Goal: Task Accomplishment & Management: Use online tool/utility

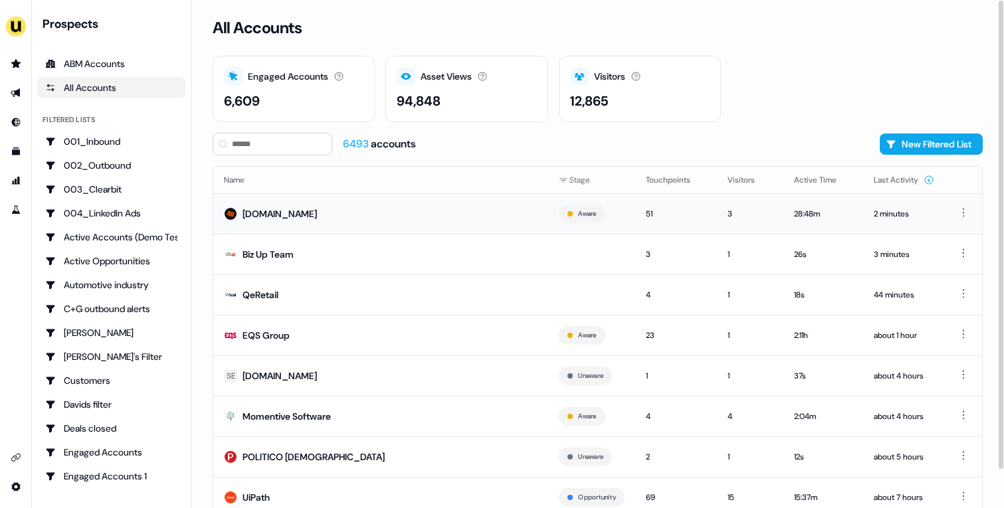
scroll to position [41, 0]
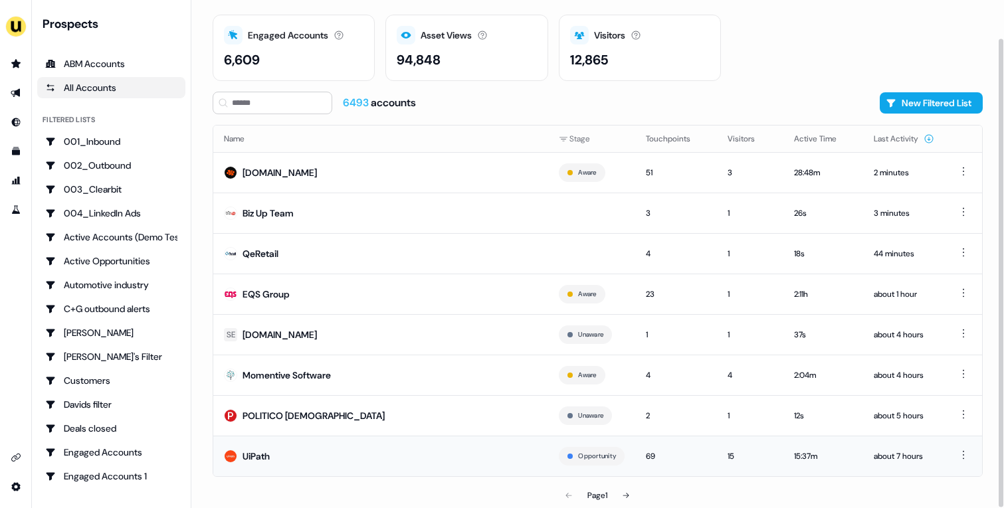
click at [449, 445] on td "UiPath" at bounding box center [380, 456] width 335 height 41
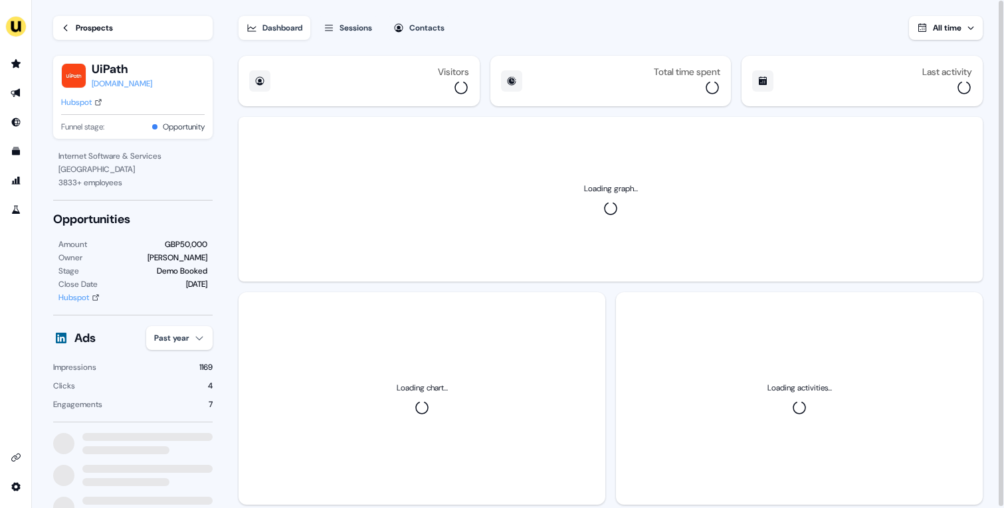
click at [88, 102] on div "Hubspot" at bounding box center [76, 102] width 31 height 13
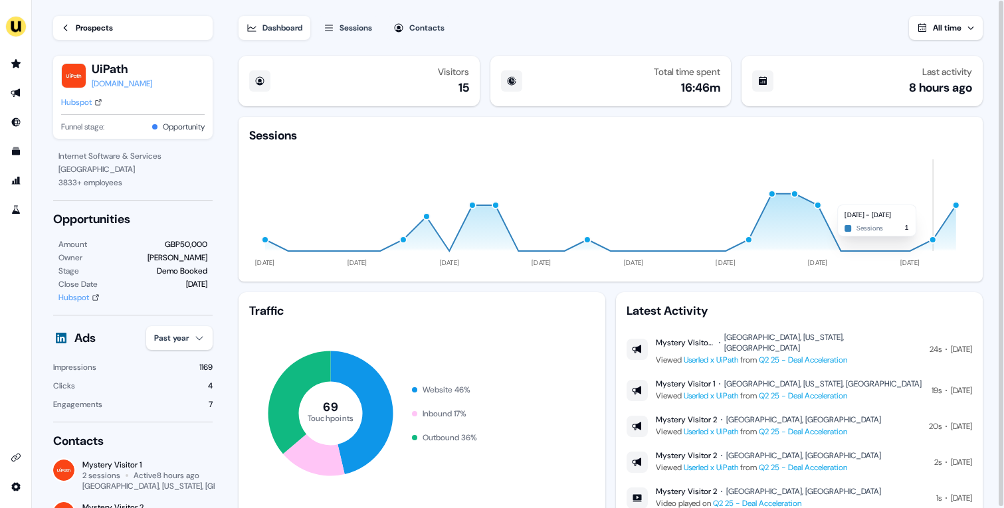
click at [932, 243] on div "button" at bounding box center [933, 240] width 8 height 8
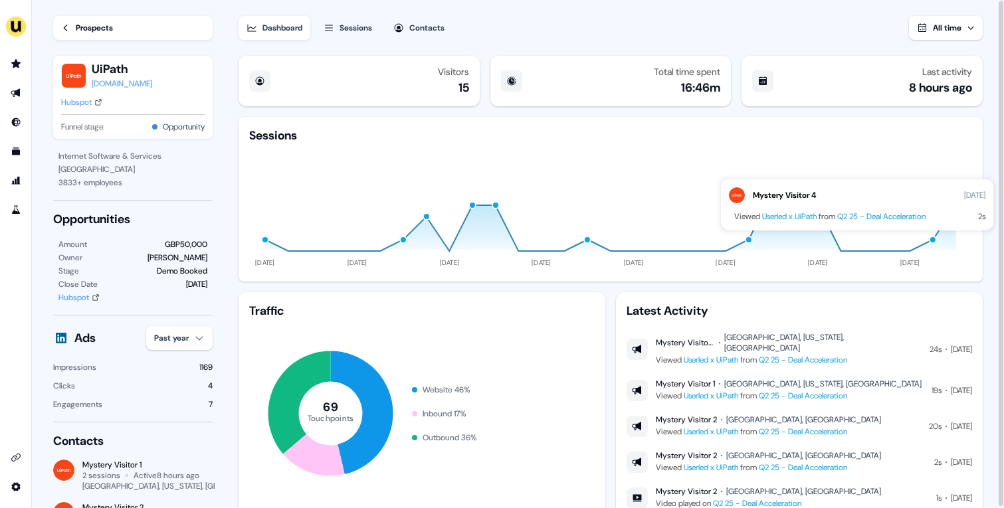
click at [959, 148] on icon "11 Jun 24 10 Aug 24 09 Oct 24 08 Dec 24 06 Feb 25 07 Apr 25 06 Jun 25 05 Aug 25" at bounding box center [610, 208] width 723 height 128
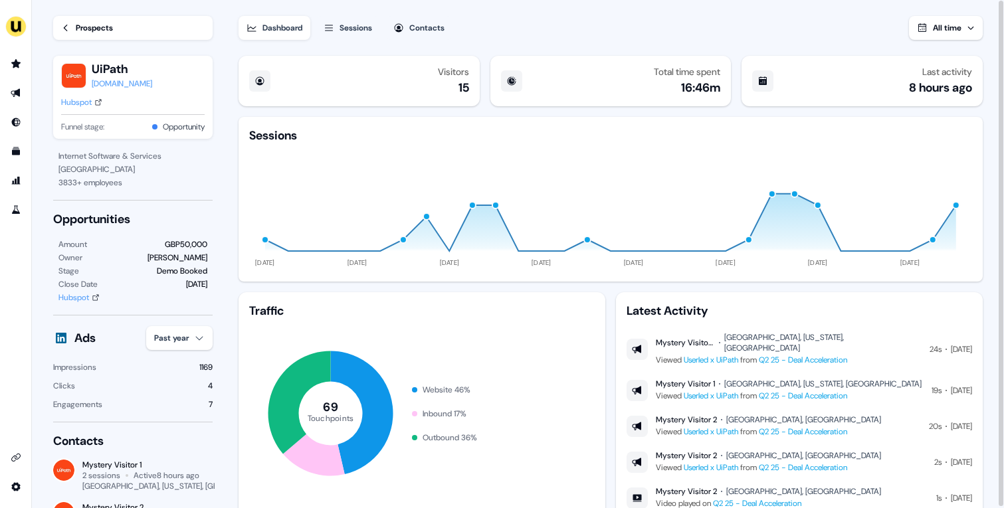
click at [955, 203] on div "button" at bounding box center [956, 205] width 8 height 8
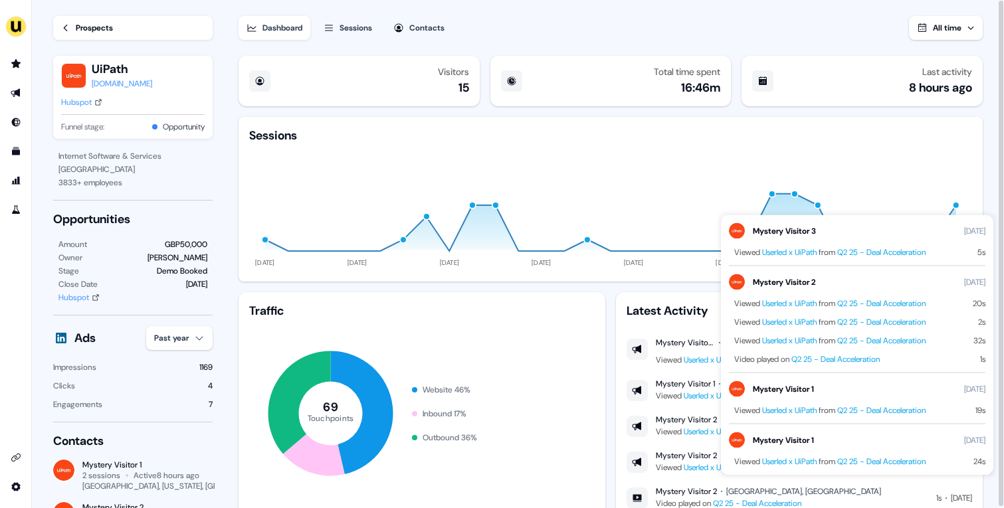
click at [909, 157] on icon "11 Jun 24 10 Aug 24 09 Oct 24 08 Dec 24 06 Feb 25 07 Apr 25 06 Jun 25 05 Aug 25" at bounding box center [610, 208] width 723 height 128
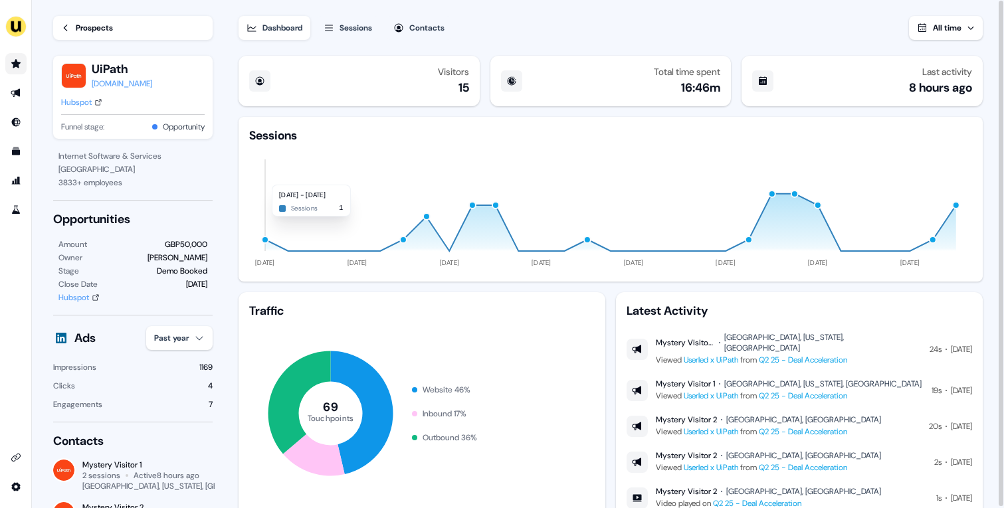
click at [17, 60] on icon "Go to prospects" at bounding box center [16, 63] width 11 height 11
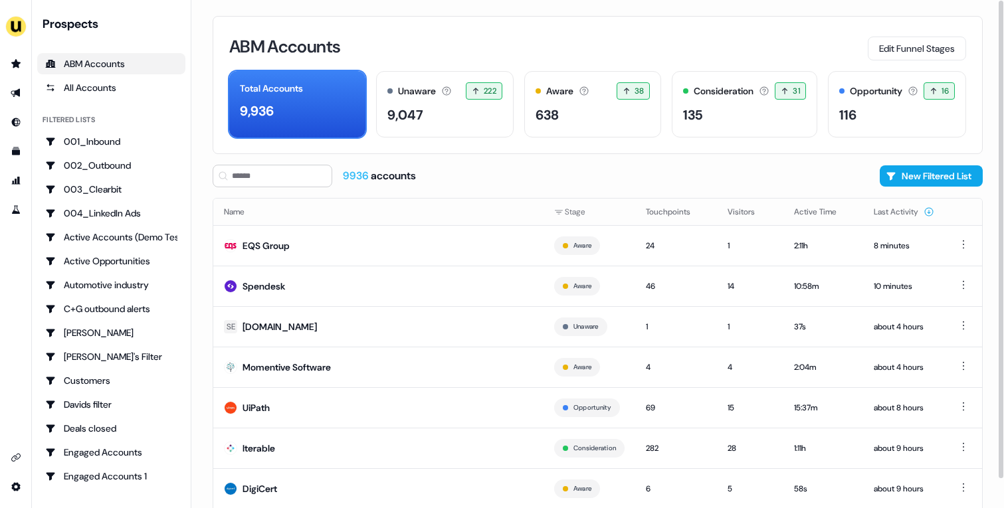
scroll to position [73, 0]
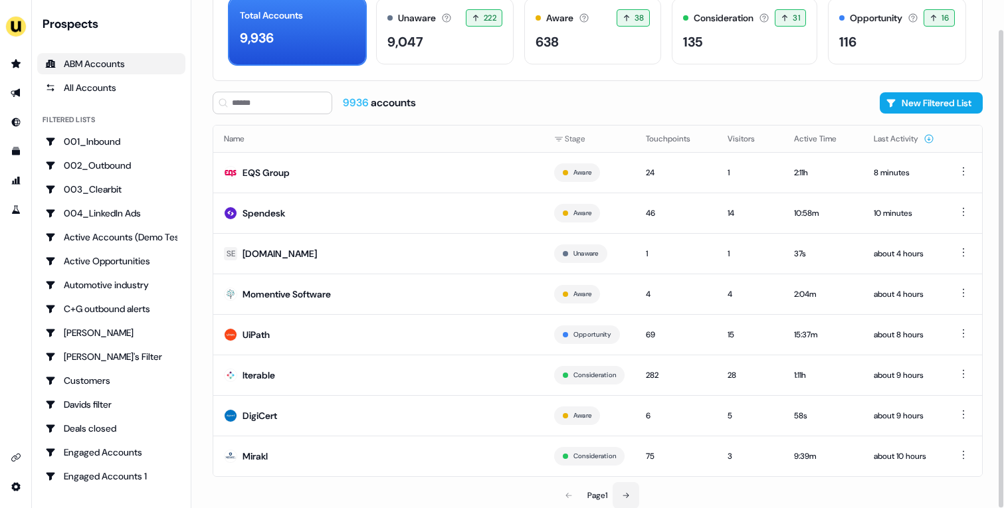
click at [621, 495] on button at bounding box center [626, 496] width 27 height 27
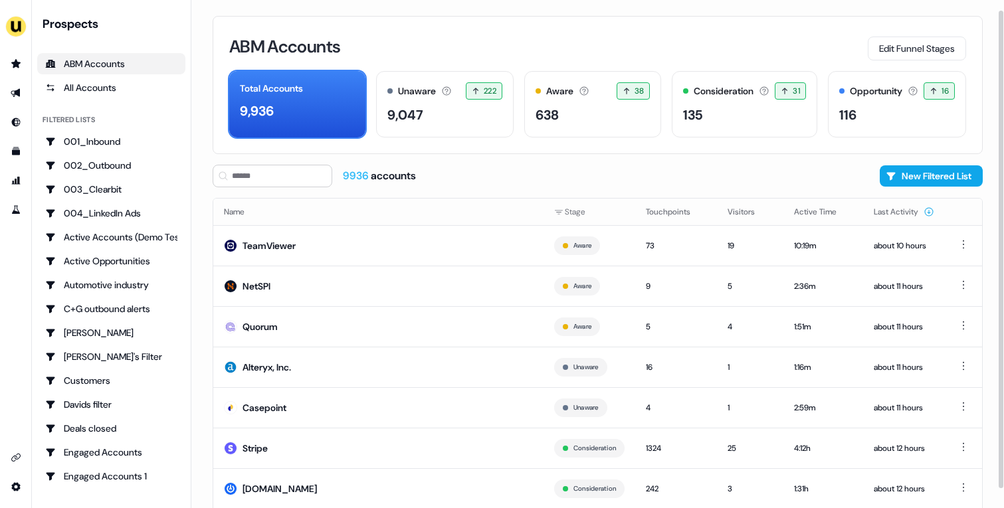
scroll to position [73, 0]
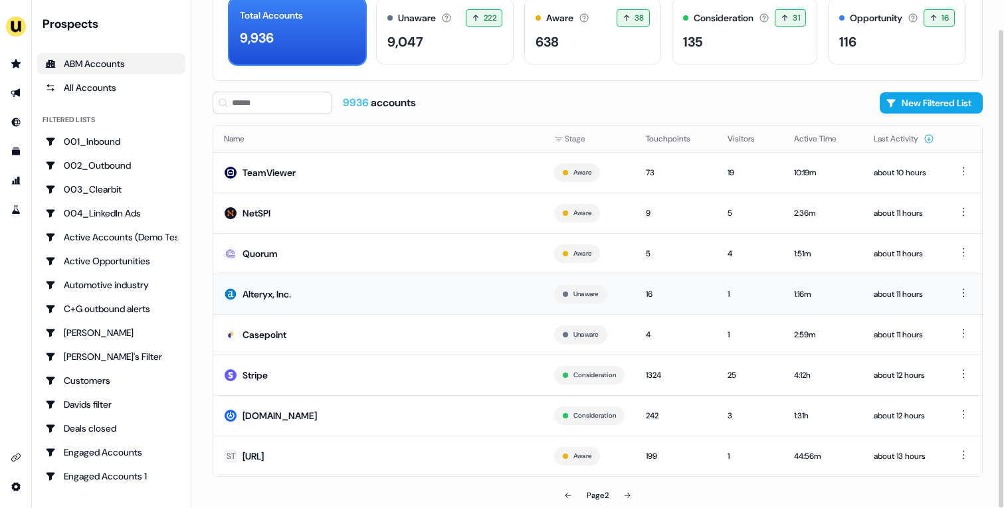
click at [354, 312] on td "Alteryx, Inc." at bounding box center [378, 294] width 330 height 41
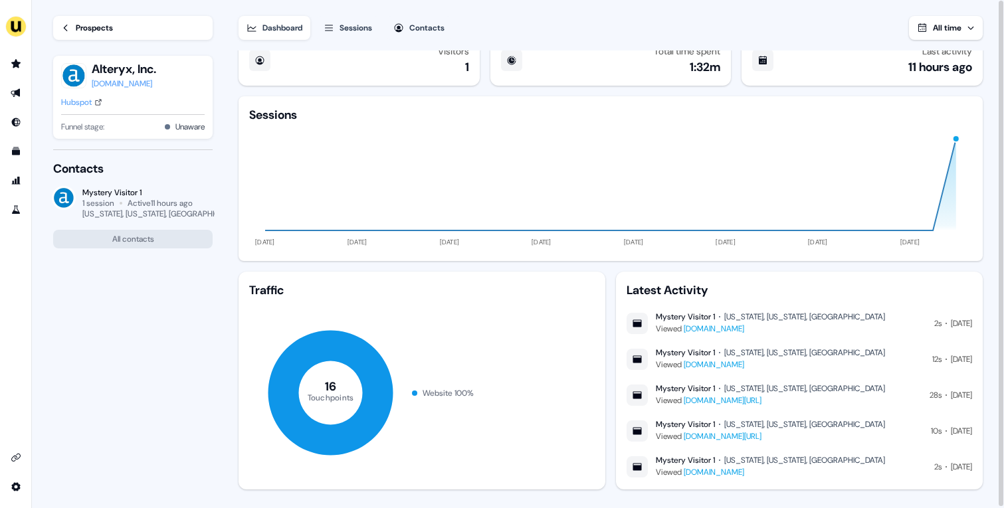
scroll to position [22, 0]
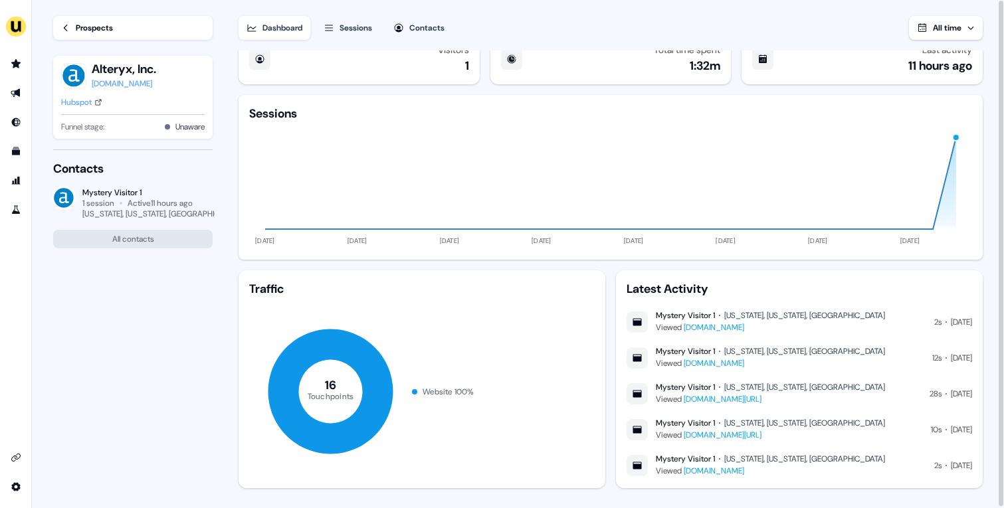
click at [63, 104] on div "Hubspot" at bounding box center [76, 102] width 31 height 13
click at [332, 23] on icon "button" at bounding box center [329, 28] width 11 height 11
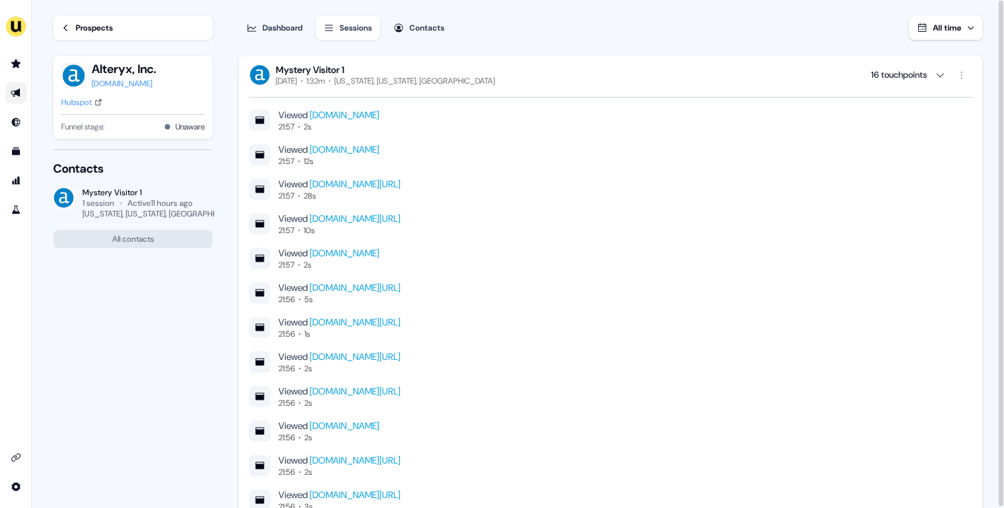
click at [15, 90] on icon "Go to outbound experience" at bounding box center [16, 93] width 11 height 11
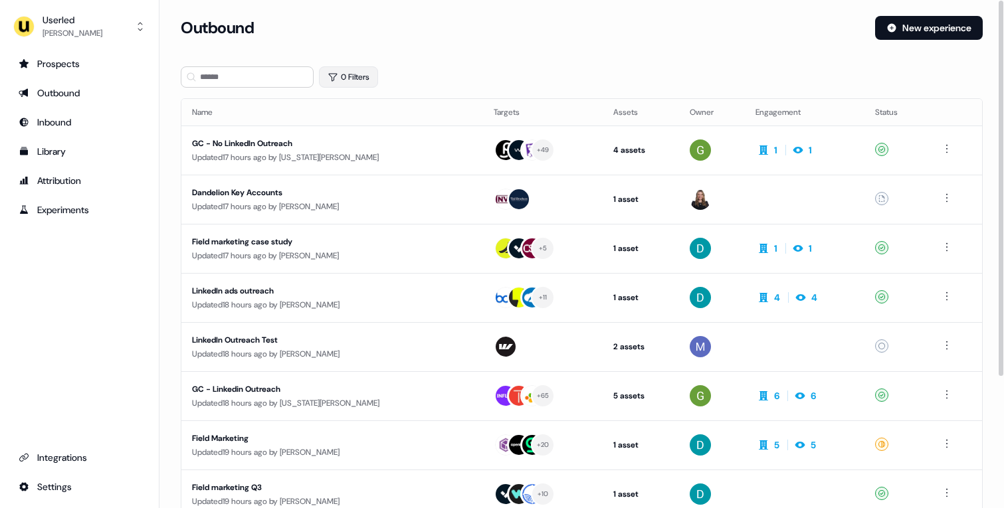
click at [355, 84] on button "0 Filters" at bounding box center [348, 76] width 59 height 21
click at [368, 131] on html "For the best experience switch devices to a bigger screen. Go to Userled.io Use…" at bounding box center [502, 254] width 1004 height 508
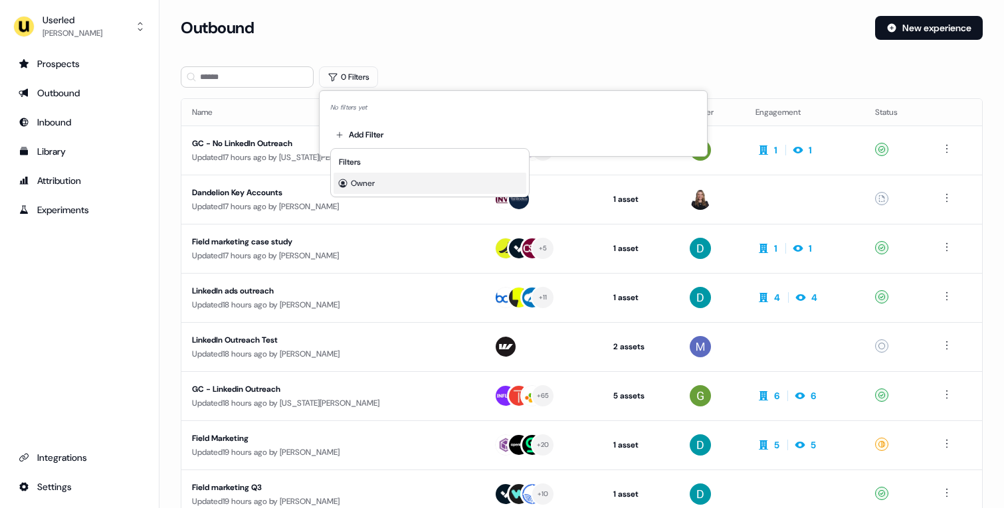
click at [371, 175] on div "Owner" at bounding box center [430, 183] width 193 height 21
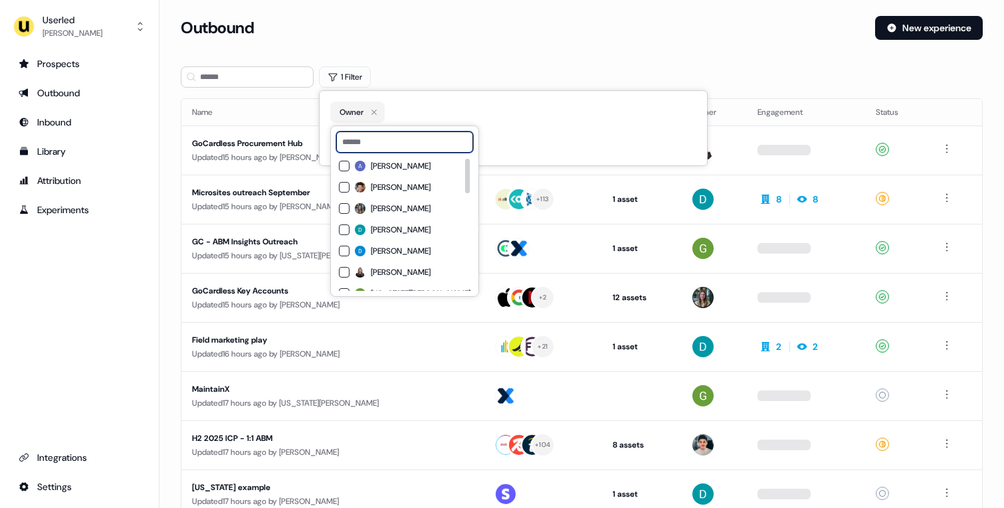
click at [391, 142] on input at bounding box center [404, 142] width 137 height 21
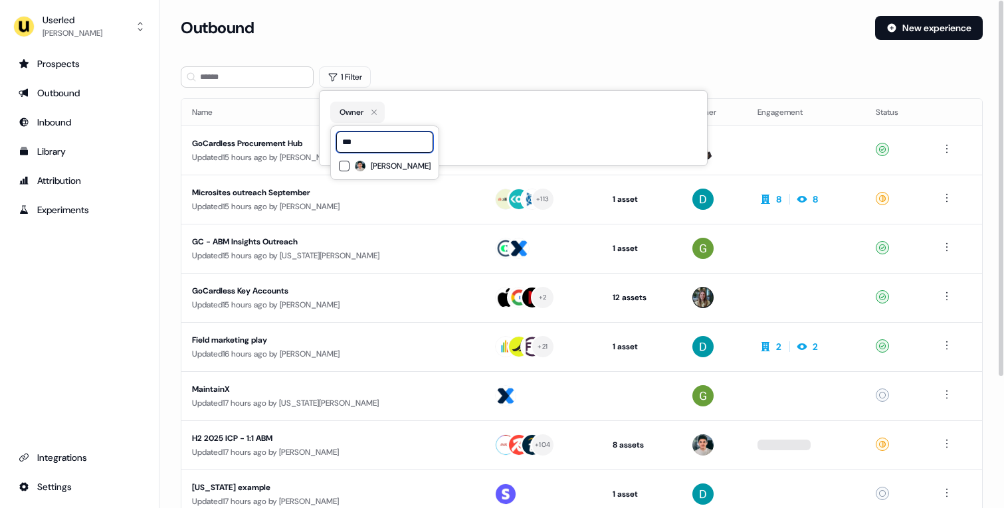
type input "***"
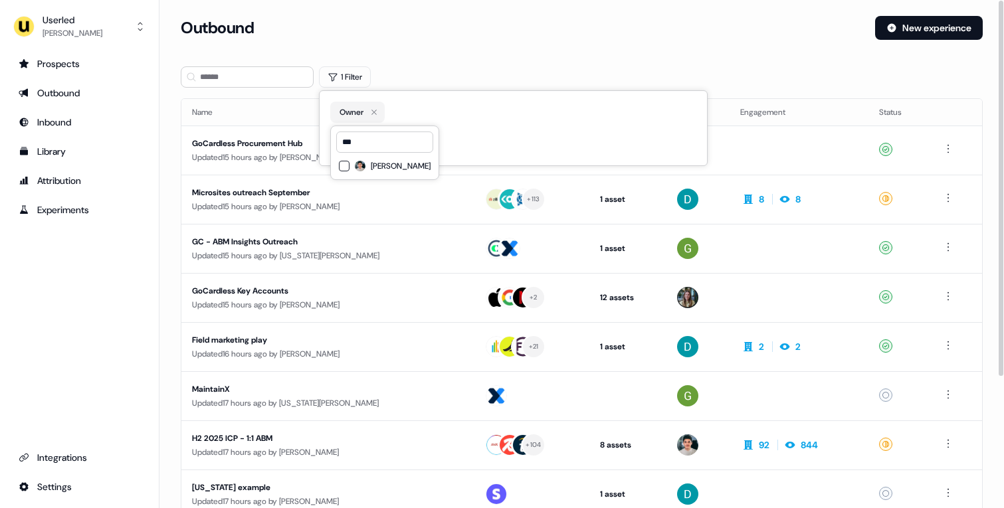
click at [390, 165] on span "Vincent Plassard" at bounding box center [401, 166] width 60 height 11
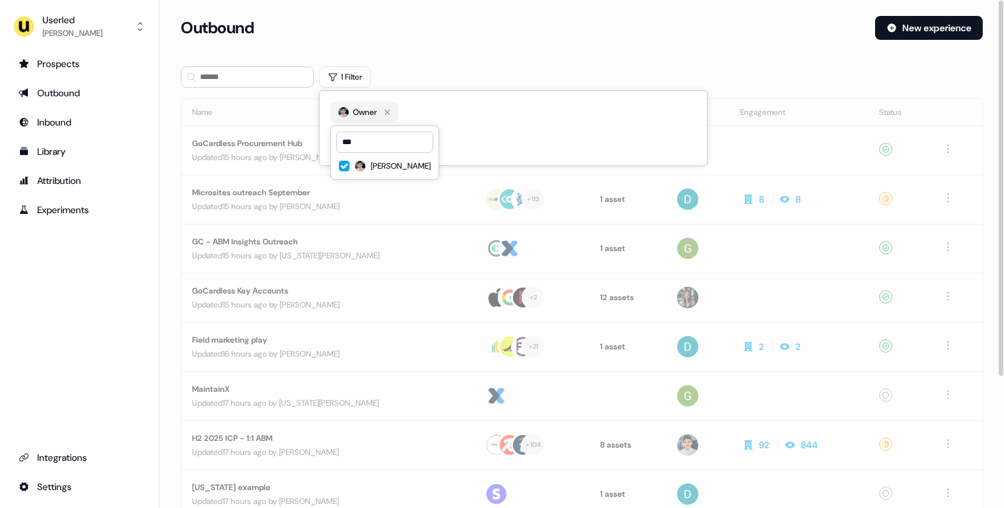
click at [424, 80] on div "1 Filter" at bounding box center [582, 76] width 802 height 21
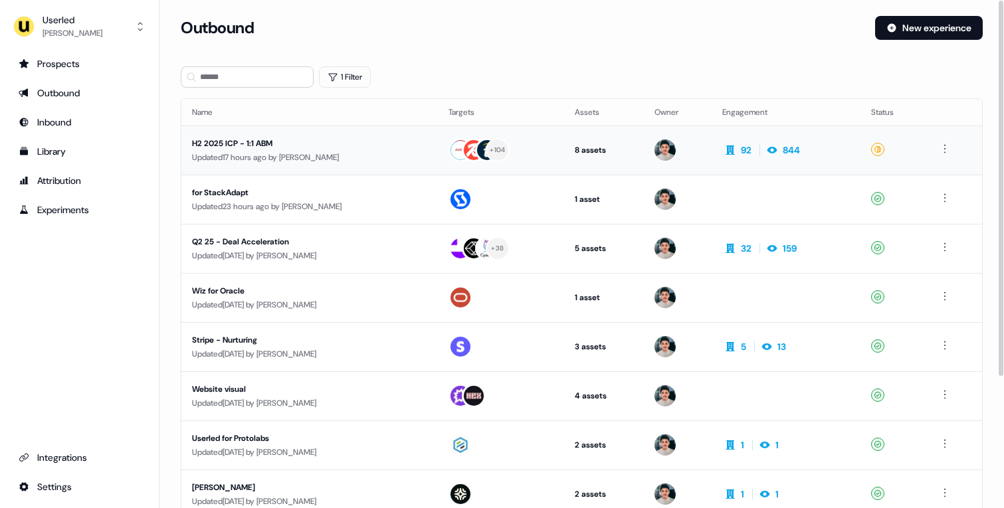
click at [402, 160] on div "Updated 17 hours ago by Vincent Plassard" at bounding box center [309, 157] width 235 height 13
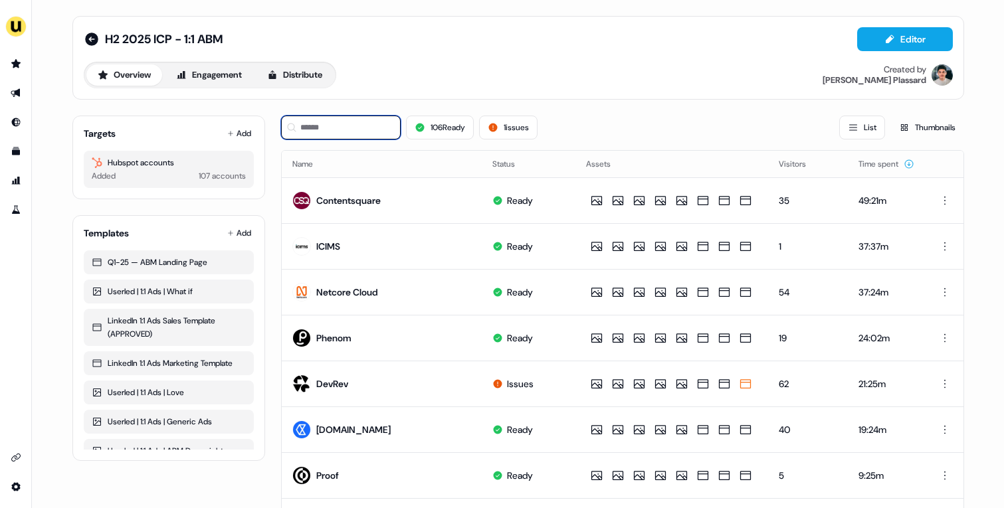
click at [345, 128] on input at bounding box center [341, 128] width 120 height 24
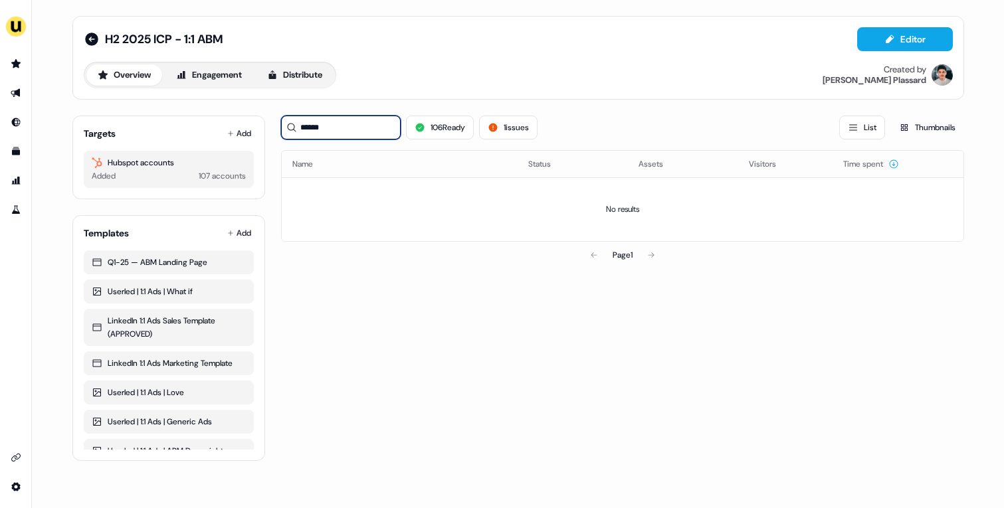
type input "*******"
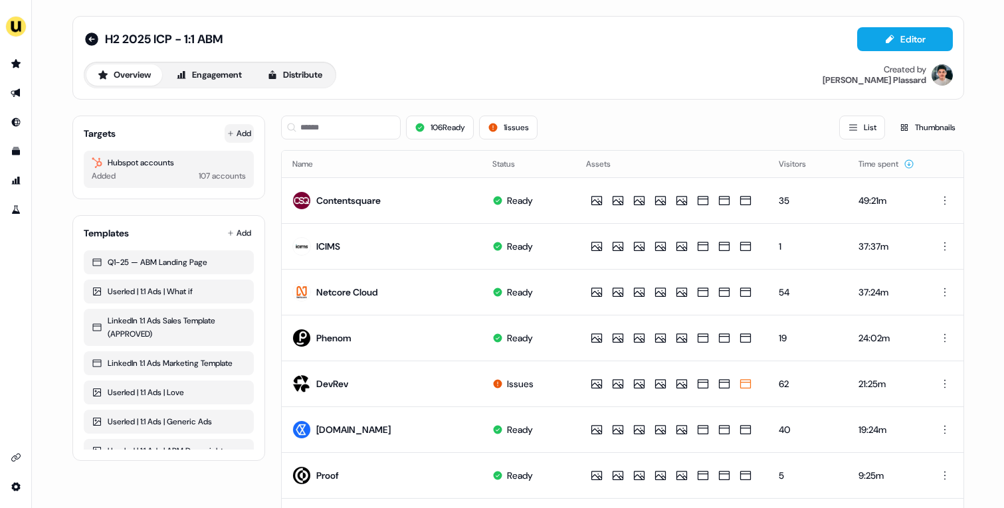
click at [231, 132] on button "Add" at bounding box center [239, 133] width 29 height 19
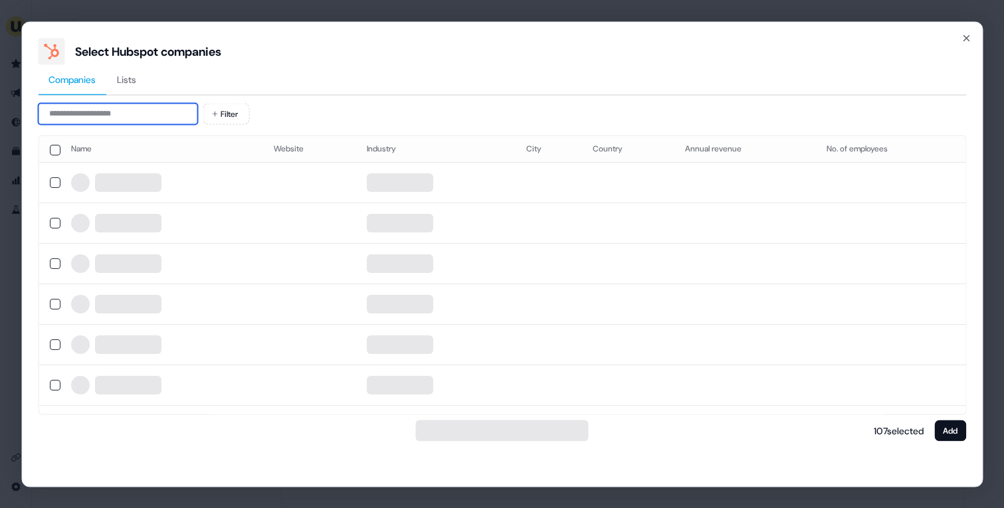
click at [173, 121] on input at bounding box center [118, 113] width 160 height 21
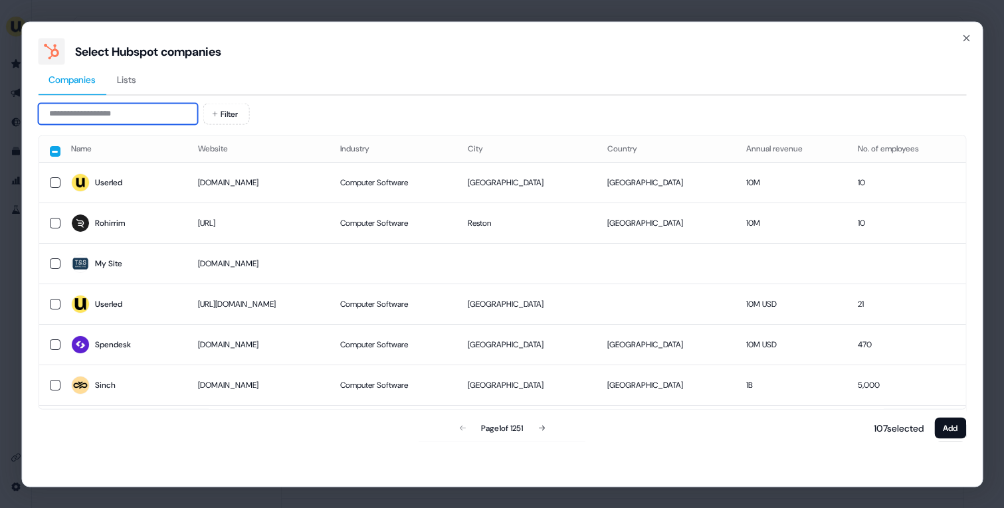
paste input "*******"
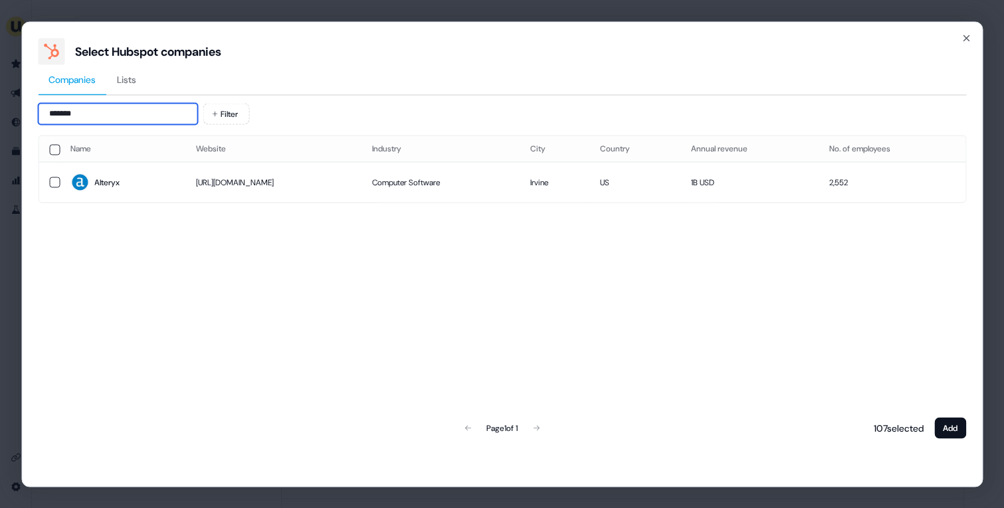
type input "*******"
click at [188, 173] on td "http://www.alteryx.com" at bounding box center [273, 182] width 176 height 41
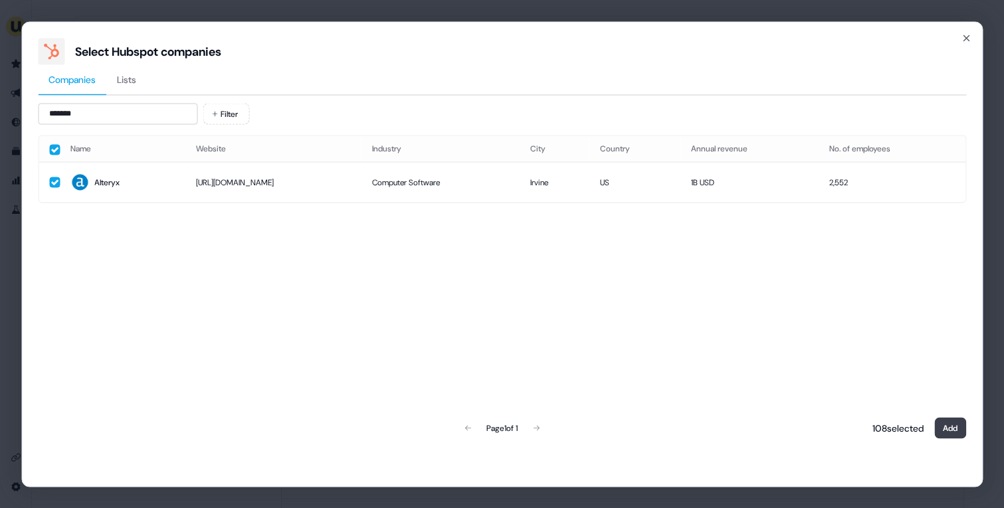
click at [948, 427] on button "Add" at bounding box center [950, 427] width 32 height 21
click at [960, 428] on button "Add" at bounding box center [950, 427] width 32 height 21
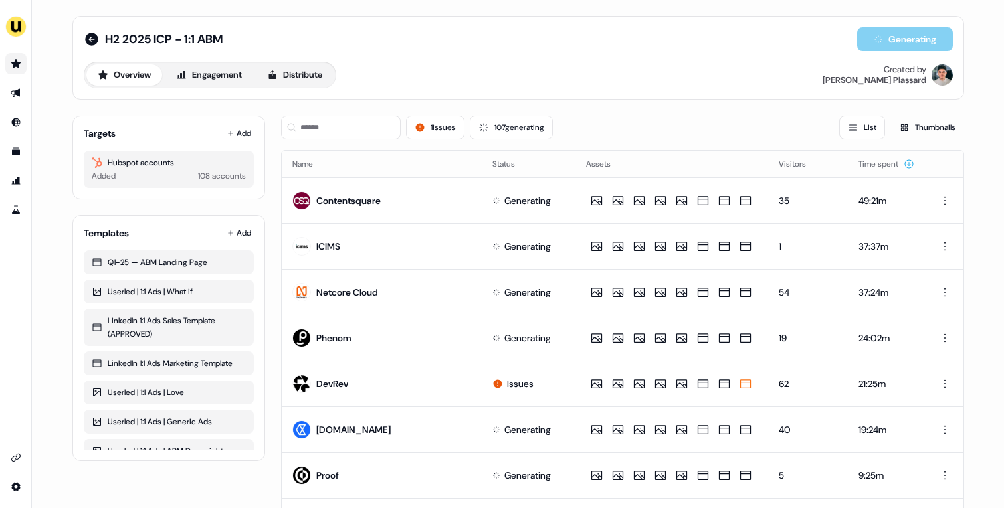
click at [13, 66] on icon "Go to prospects" at bounding box center [15, 63] width 9 height 9
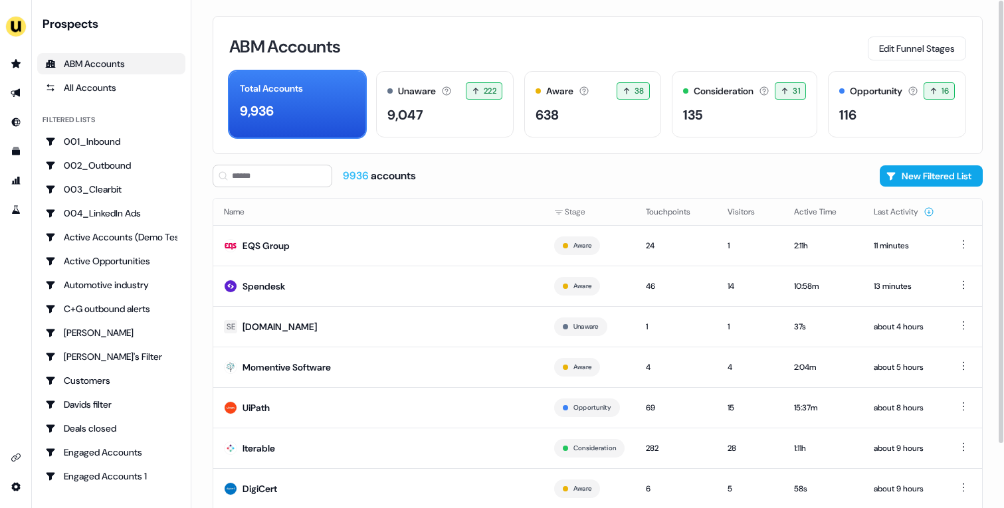
scroll to position [73, 0]
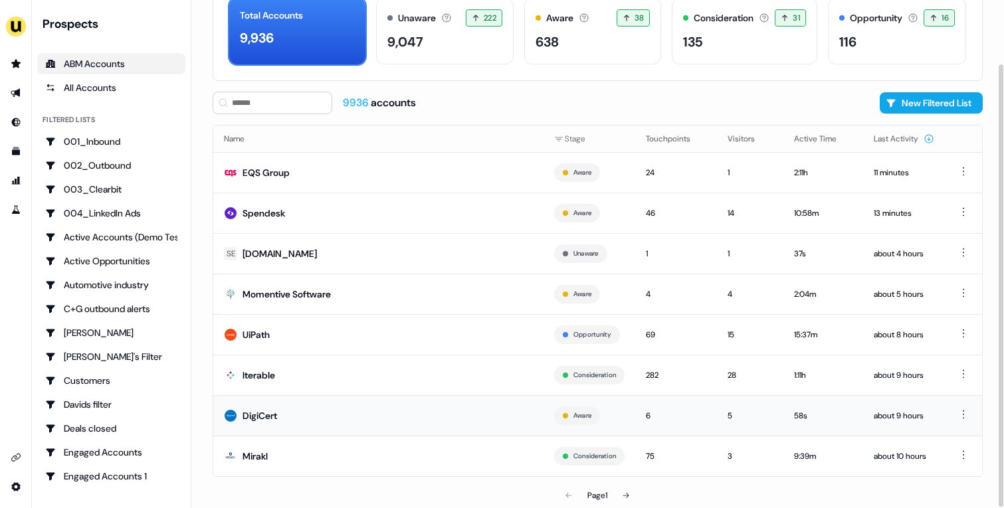
click at [461, 423] on td "DigiCert" at bounding box center [378, 415] width 330 height 41
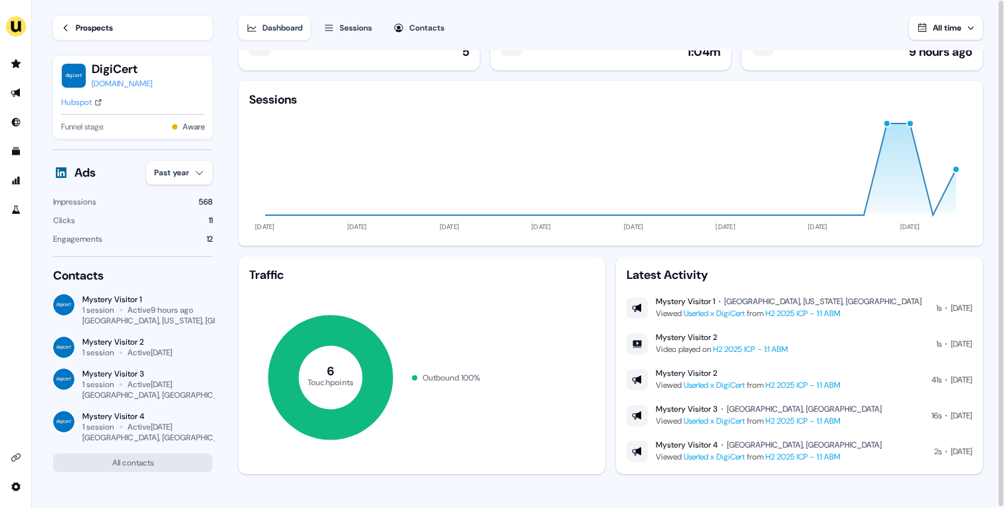
scroll to position [36, 0]
click at [85, 102] on div "Hubspot" at bounding box center [76, 102] width 31 height 13
click at [127, 34] on link "Prospects" at bounding box center [133, 28] width 160 height 24
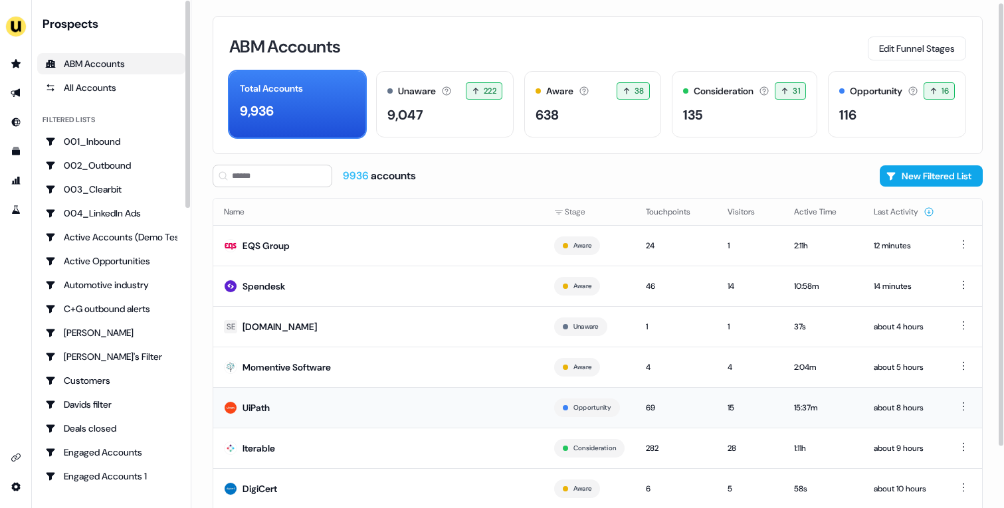
scroll to position [73, 0]
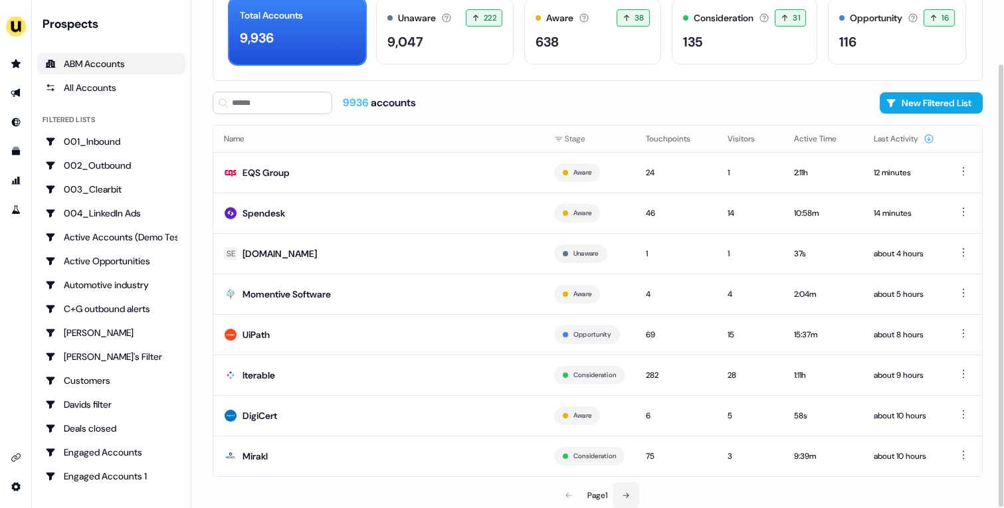
click at [625, 494] on icon at bounding box center [626, 496] width 8 height 8
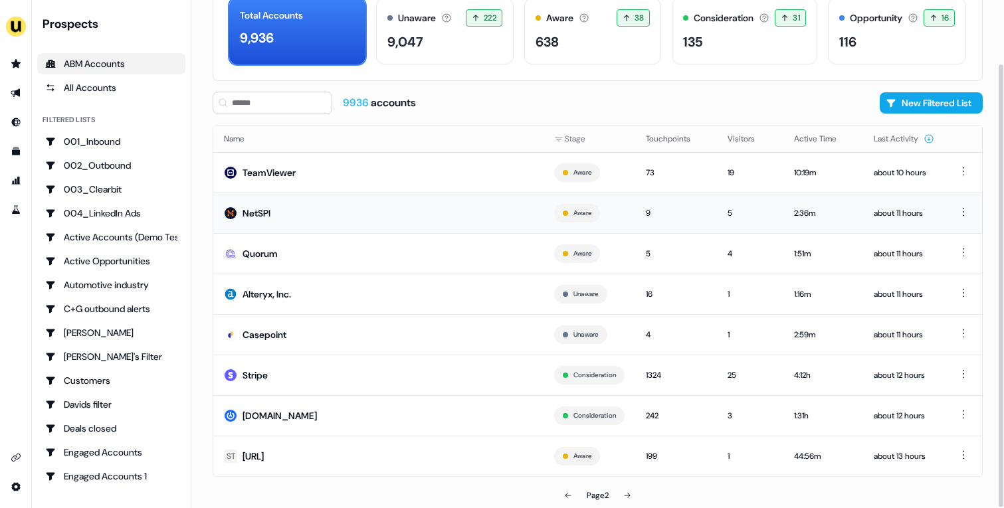
click at [299, 224] on td "NetSPI" at bounding box center [378, 213] width 330 height 41
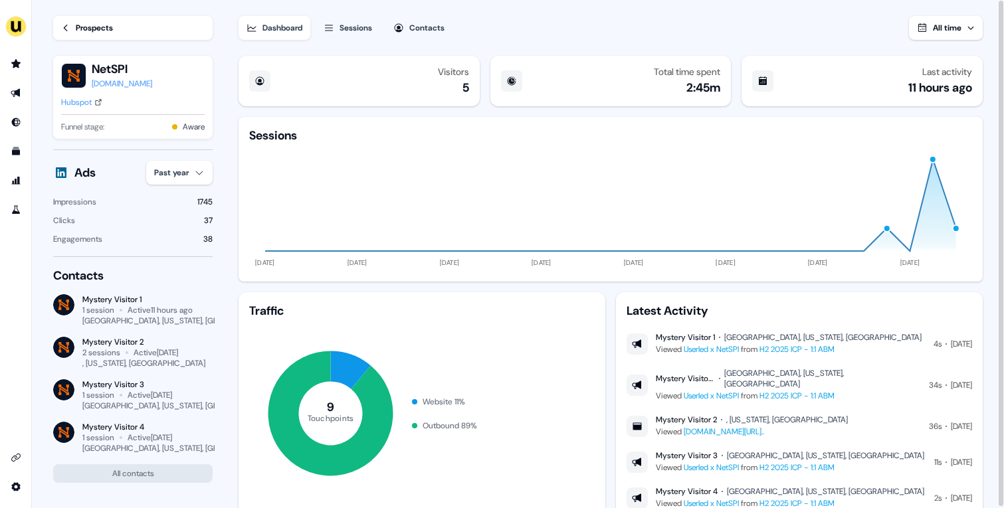
scroll to position [38, 0]
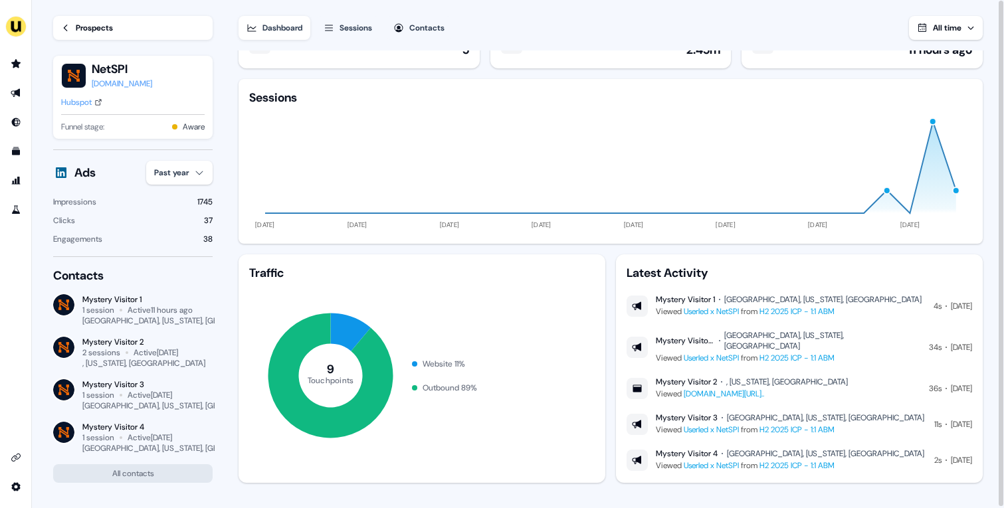
click at [78, 105] on div "Hubspot" at bounding box center [76, 102] width 31 height 13
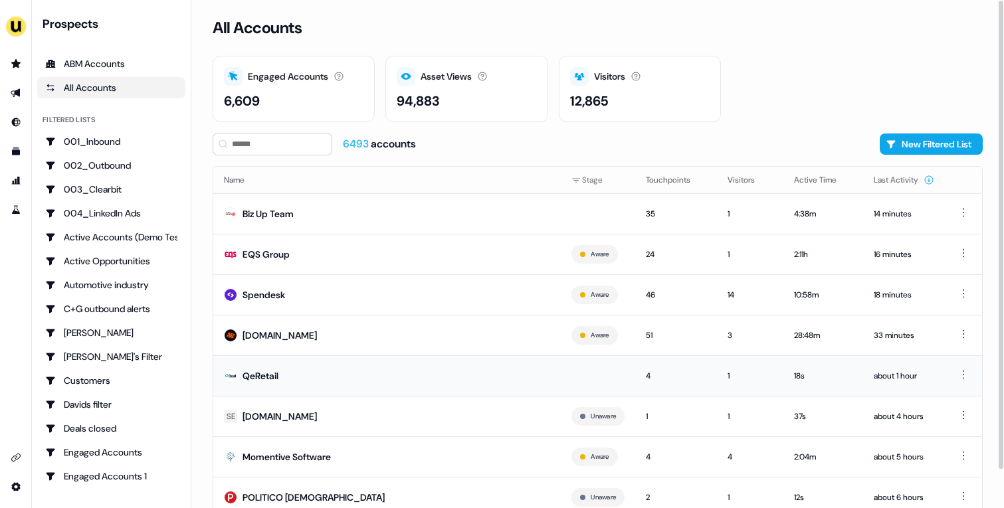
scroll to position [41, 0]
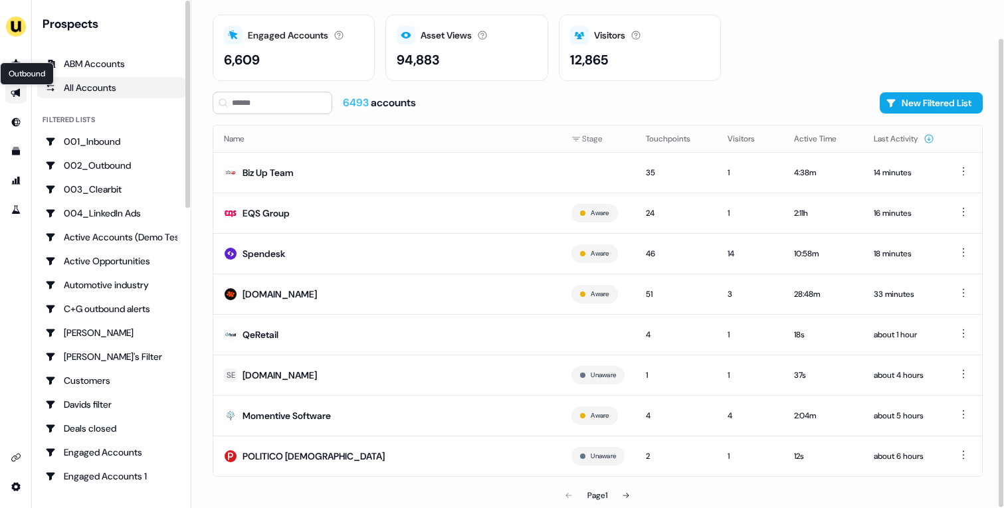
click at [17, 94] on icon "Go to outbound experience" at bounding box center [15, 93] width 9 height 9
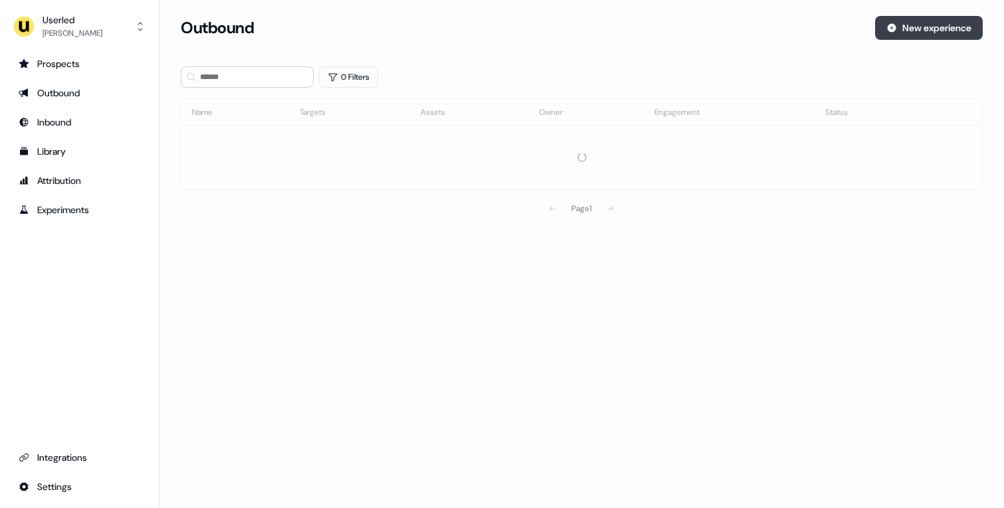
click at [961, 24] on button "New experience" at bounding box center [929, 28] width 108 height 24
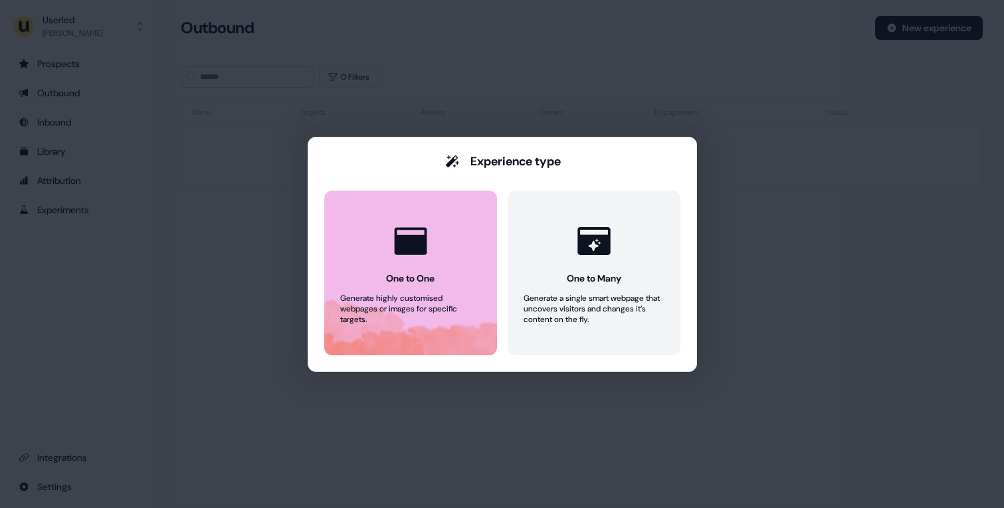
click at [424, 288] on button "One to One Generate highly customised webpages or images for specific targets." at bounding box center [410, 273] width 173 height 165
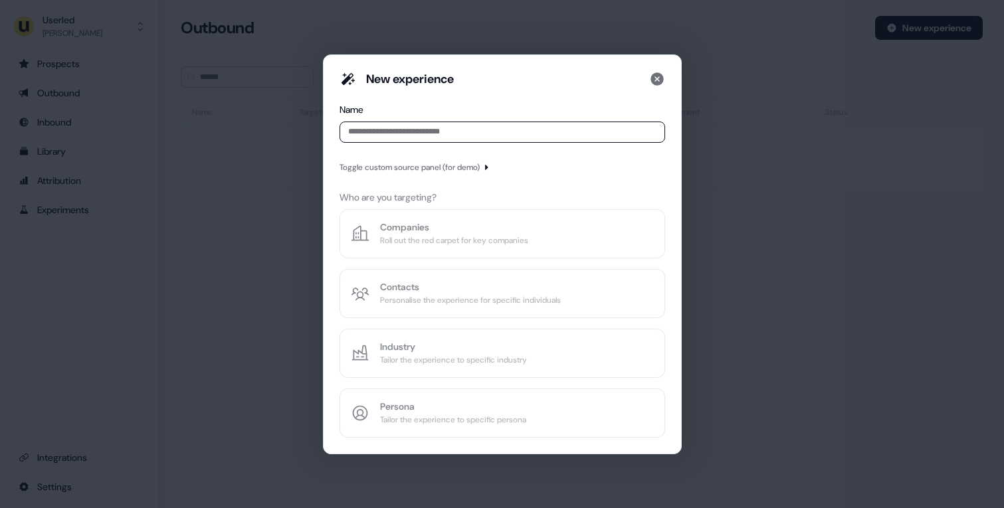
click at [412, 126] on input at bounding box center [503, 132] width 326 height 21
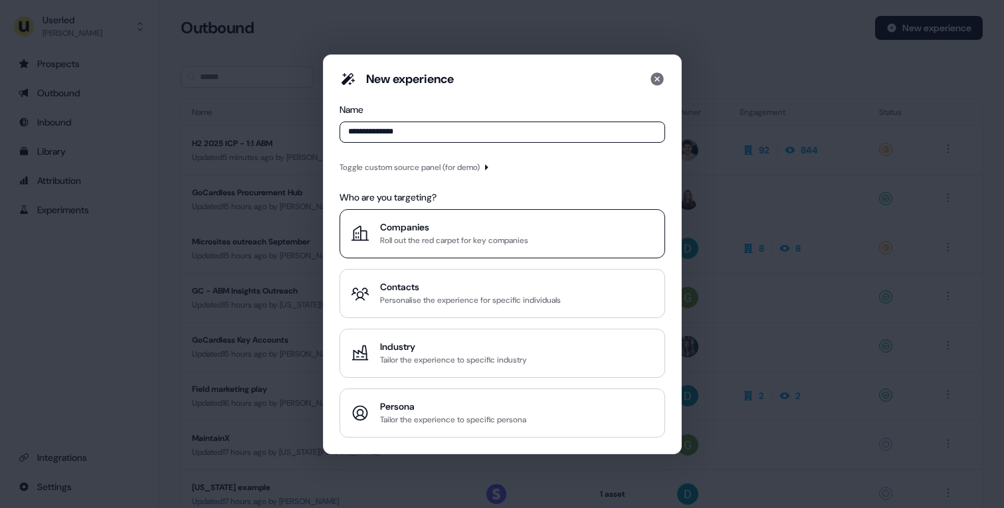
type input "**********"
click at [435, 221] on div "Companies" at bounding box center [454, 227] width 148 height 13
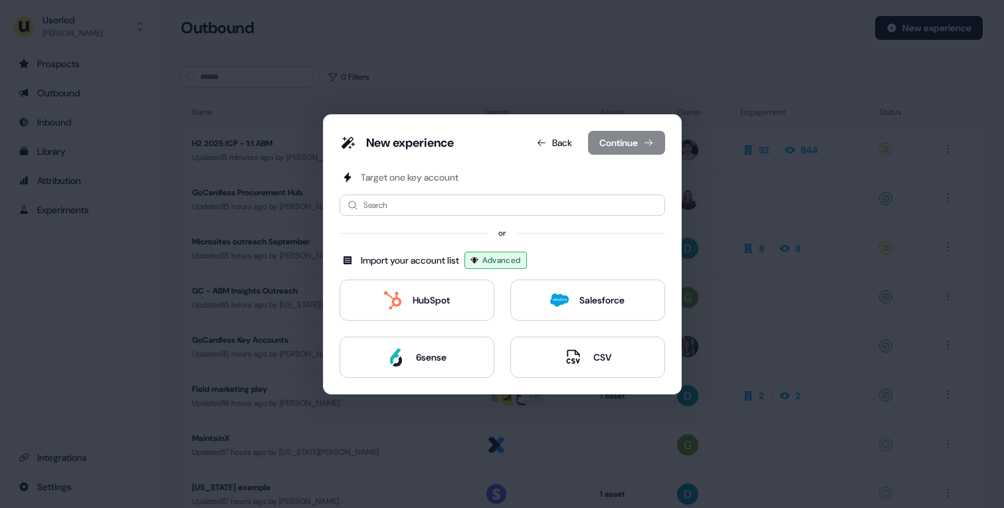
click at [562, 127] on div "New experience Back Continue Target one key account Search or Import your accou…" at bounding box center [502, 254] width 359 height 280
click at [555, 139] on button "Back" at bounding box center [554, 143] width 57 height 24
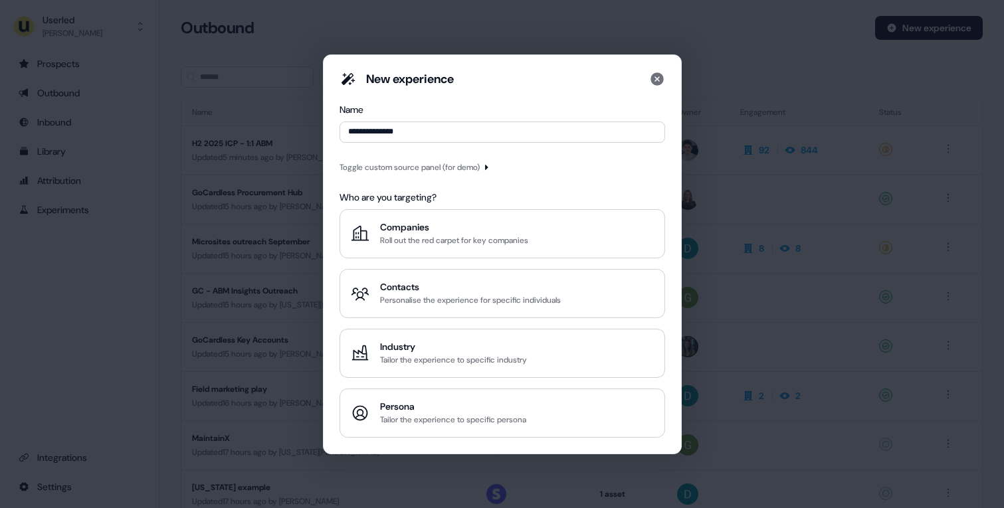
click at [453, 168] on div "Toggle custom source panel (for demo)" at bounding box center [410, 167] width 140 height 13
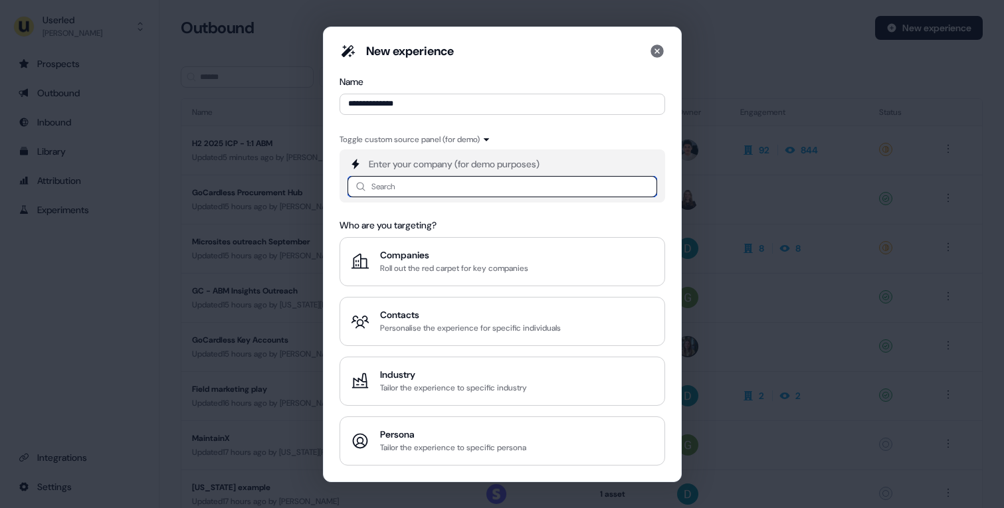
click at [447, 183] on input at bounding box center [503, 186] width 310 height 21
type input "***"
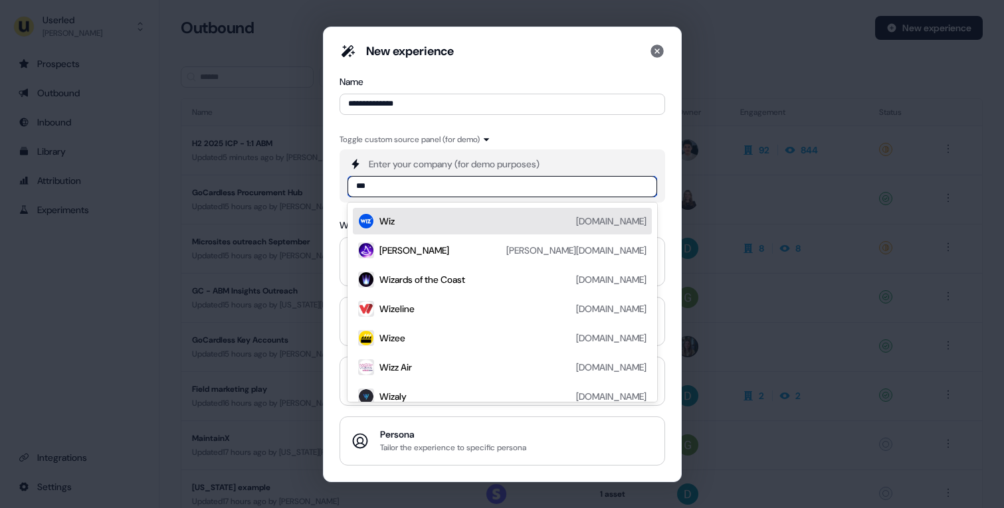
click at [435, 223] on div "Wiz wiz.io" at bounding box center [512, 221] width 267 height 16
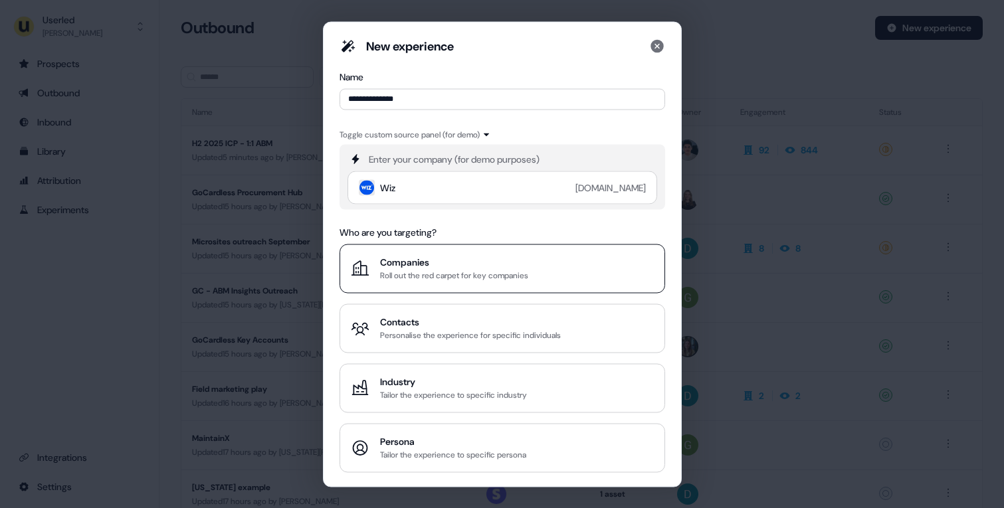
click at [445, 268] on div "Companies" at bounding box center [454, 261] width 148 height 13
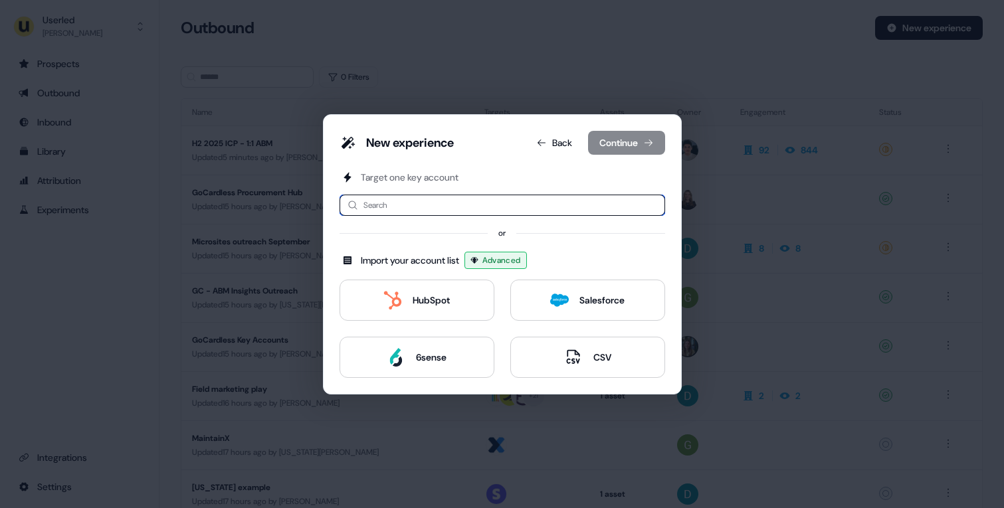
click at [461, 207] on input at bounding box center [503, 205] width 326 height 21
type input "******"
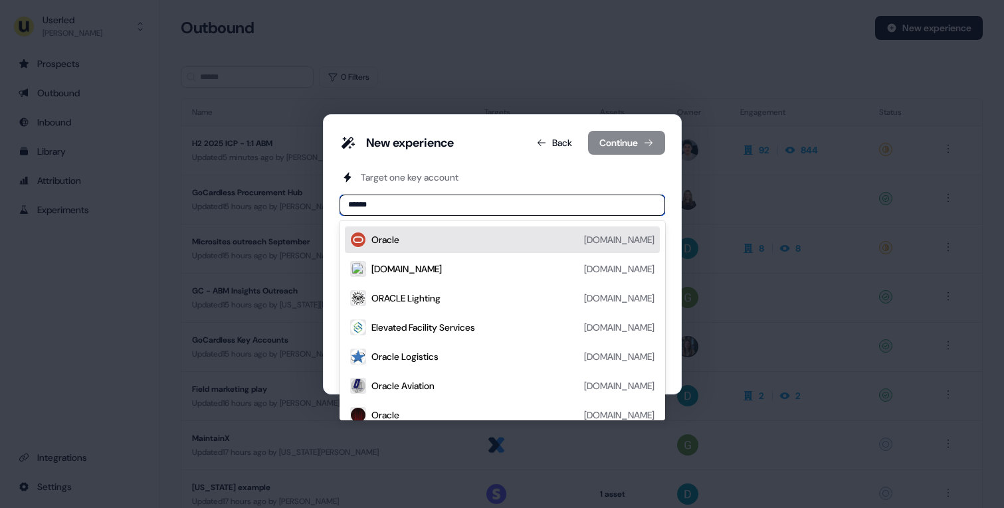
click at [447, 241] on div "Oracle oracle.com" at bounding box center [513, 240] width 283 height 16
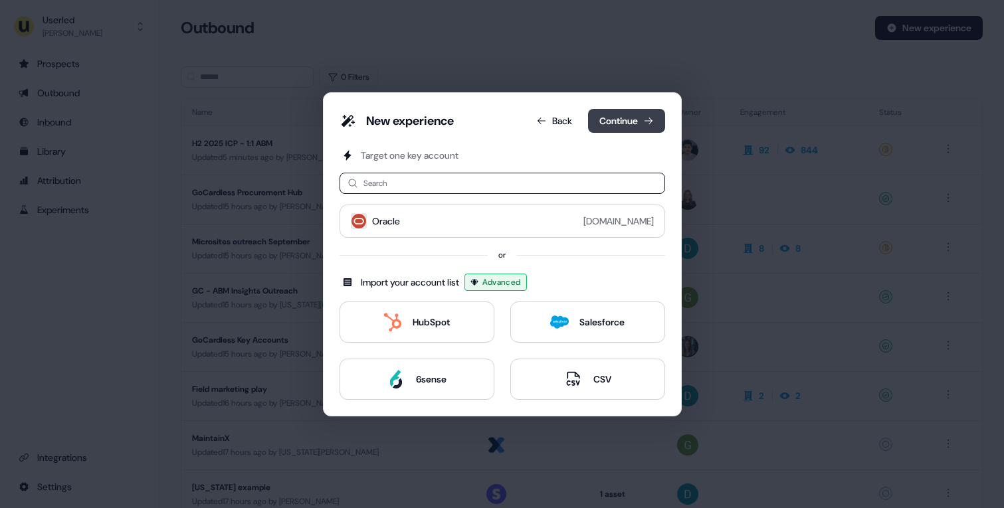
click at [631, 130] on button "Continue" at bounding box center [626, 121] width 77 height 24
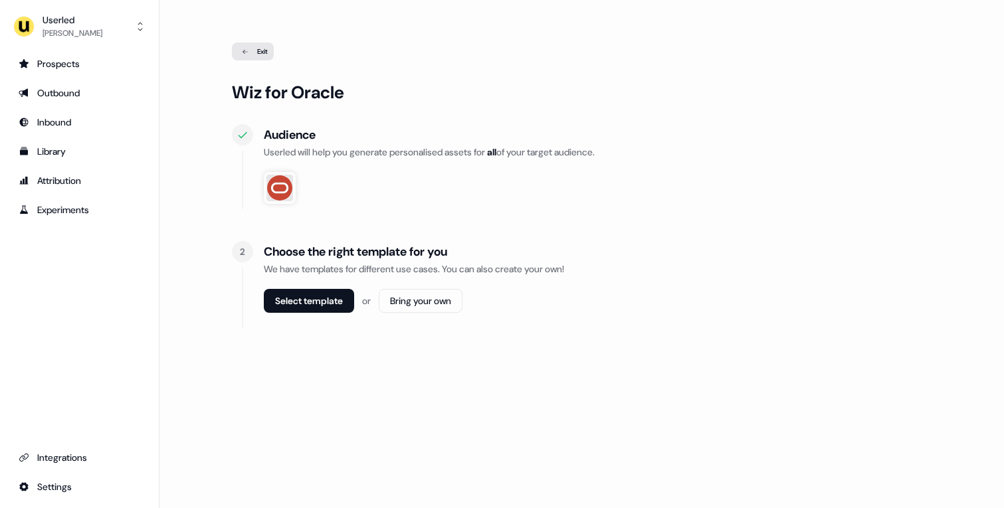
click at [326, 288] on div "Choose the right template for you We have templates for different use cases. Yo…" at bounding box center [598, 285] width 669 height 88
click at [314, 305] on button "Select template" at bounding box center [309, 301] width 90 height 24
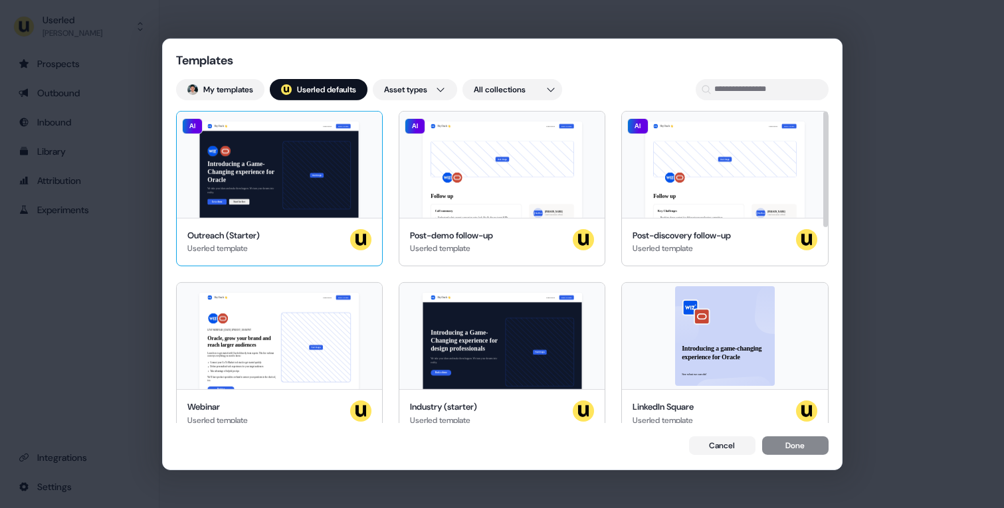
click at [307, 233] on div "Outreach (Starter) Userled template" at bounding box center [279, 242] width 184 height 27
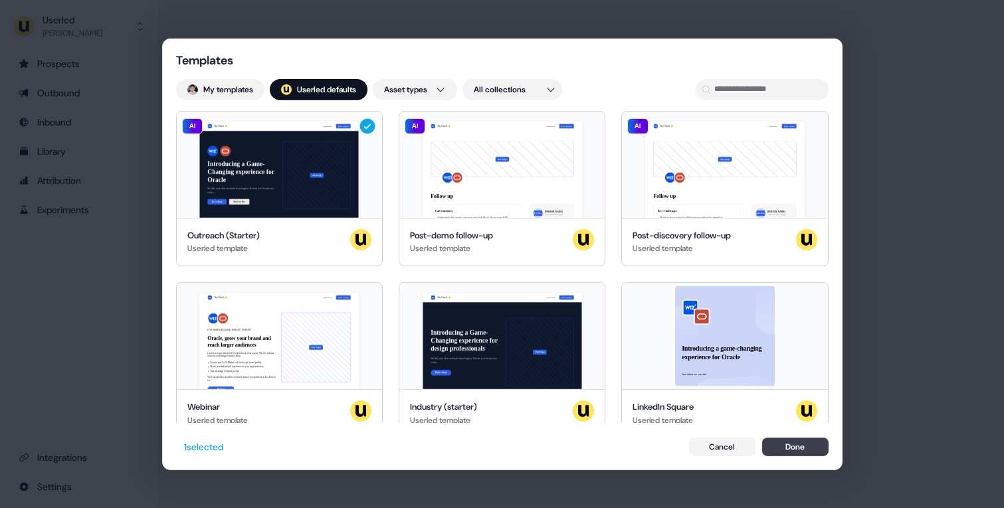
click at [798, 451] on button "Done" at bounding box center [795, 447] width 66 height 19
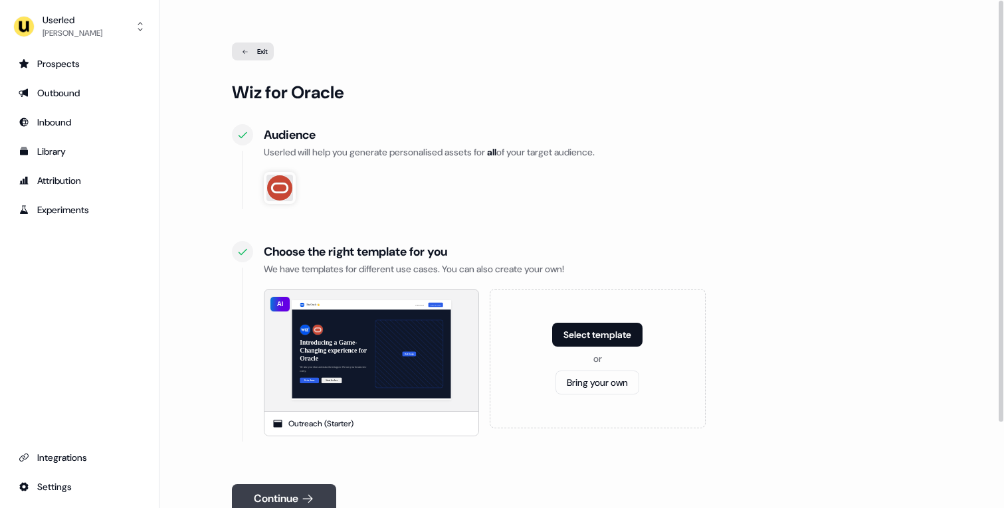
click at [308, 491] on button "Continue" at bounding box center [284, 498] width 104 height 29
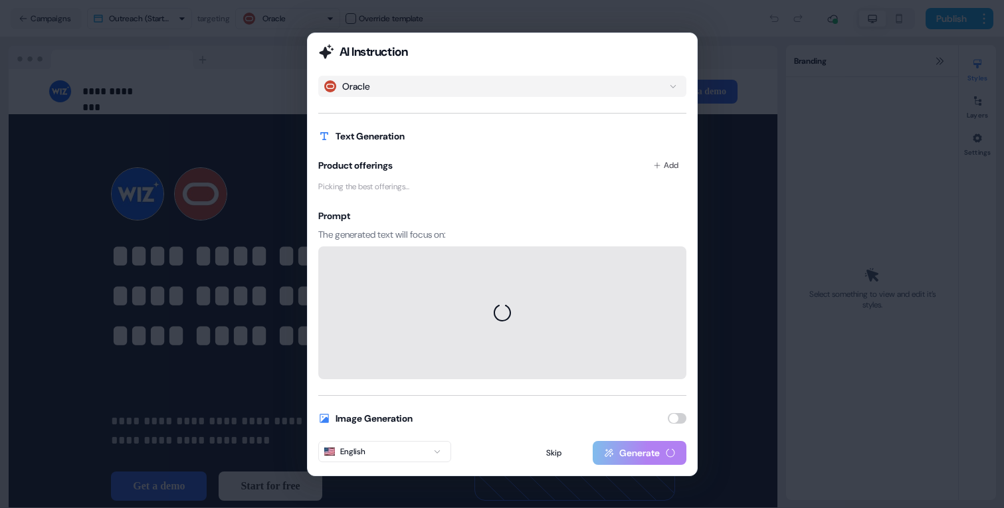
click at [681, 422] on button "button" at bounding box center [677, 418] width 19 height 11
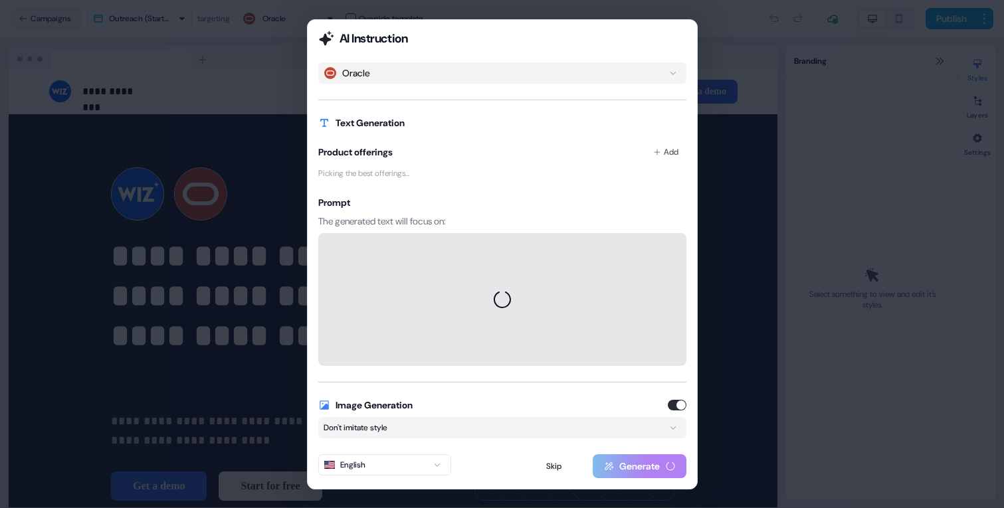
click at [617, 430] on button "Don't imitate style" at bounding box center [502, 427] width 368 height 21
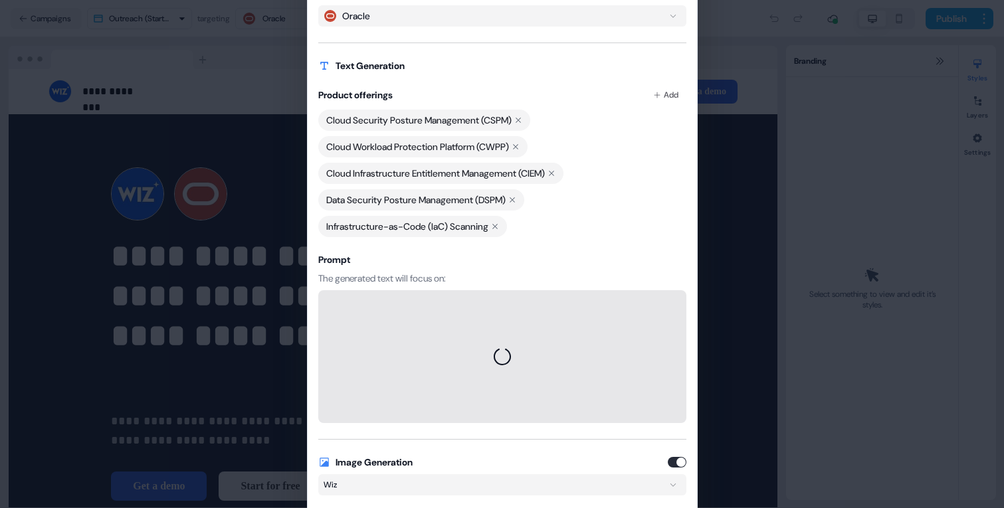
click at [516, 197] on icon at bounding box center [512, 200] width 8 height 8
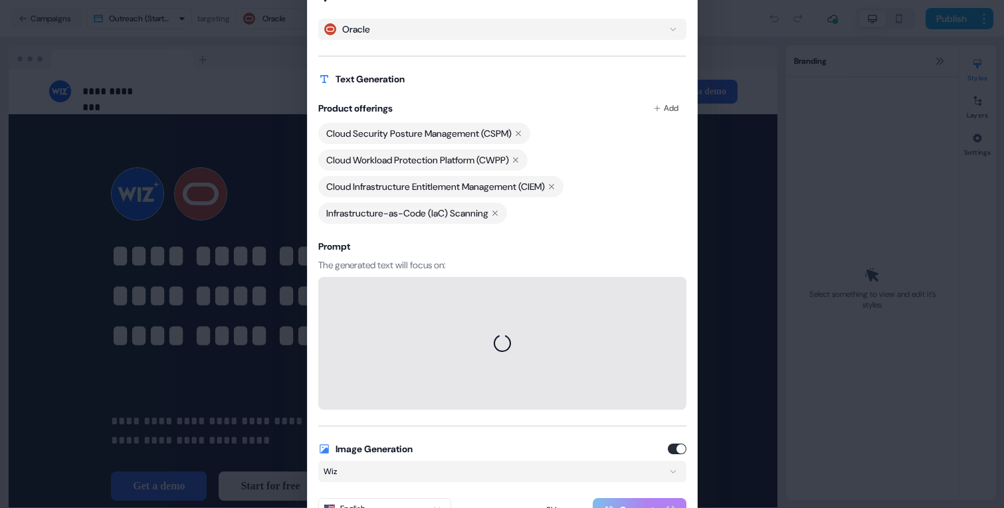
click at [499, 211] on icon at bounding box center [495, 213] width 8 height 8
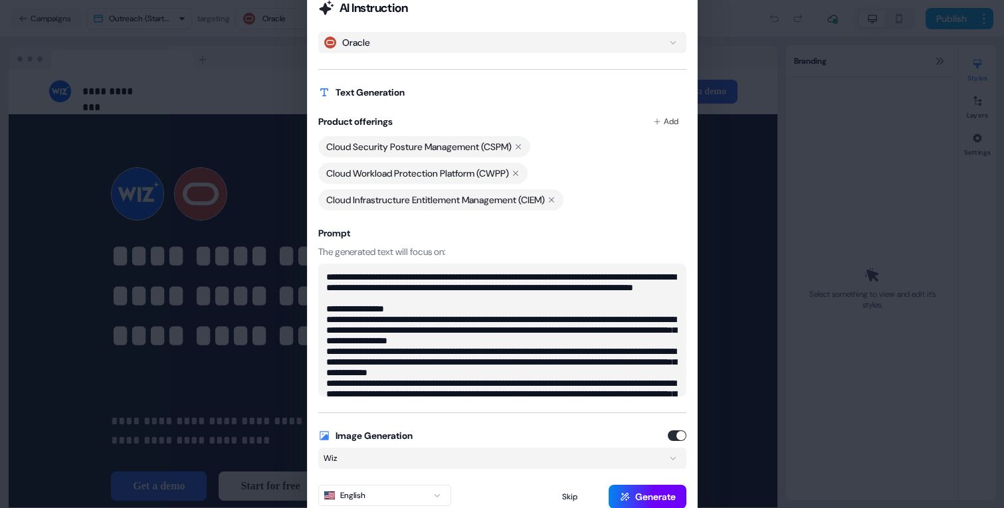
click at [663, 499] on button "Generate" at bounding box center [648, 497] width 78 height 24
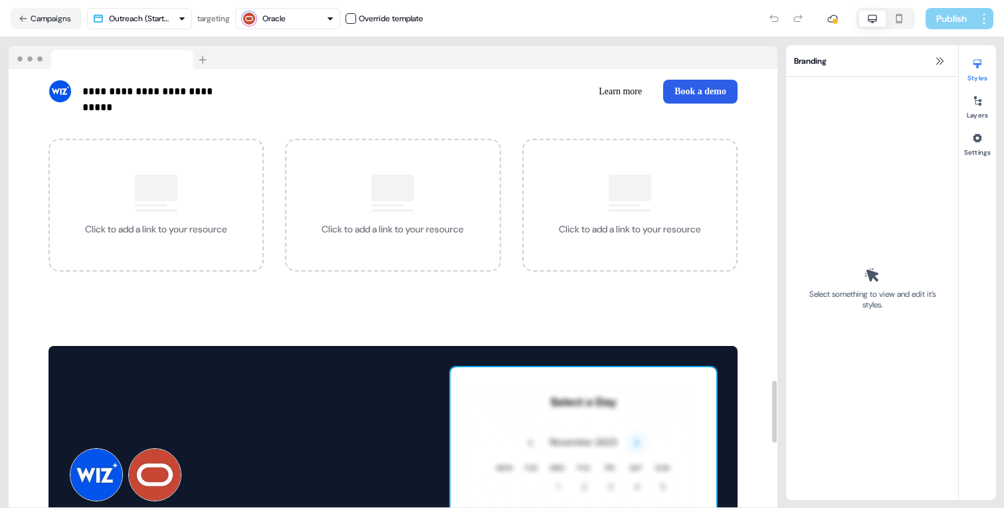
scroll to position [2133, 0]
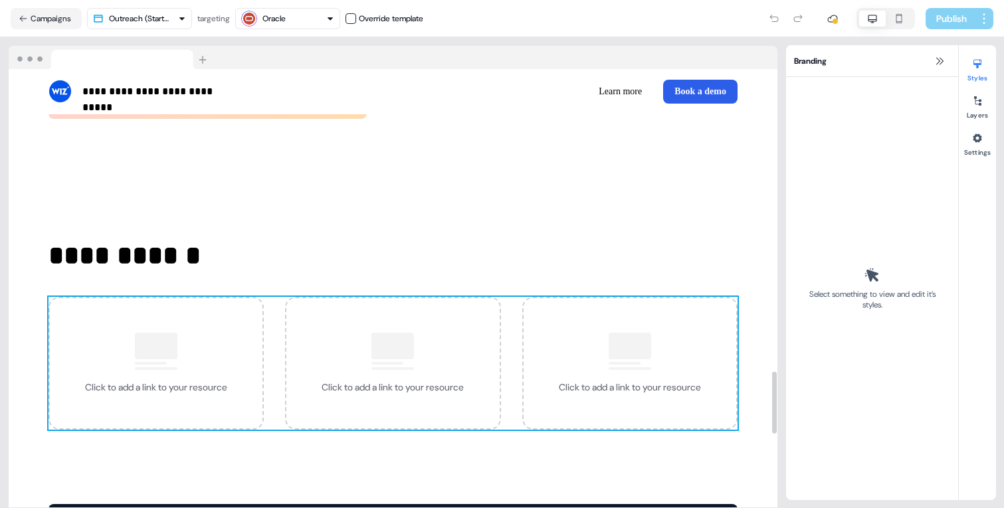
click at [485, 403] on div "Click to add a link to your resource" at bounding box center [392, 363] width 215 height 133
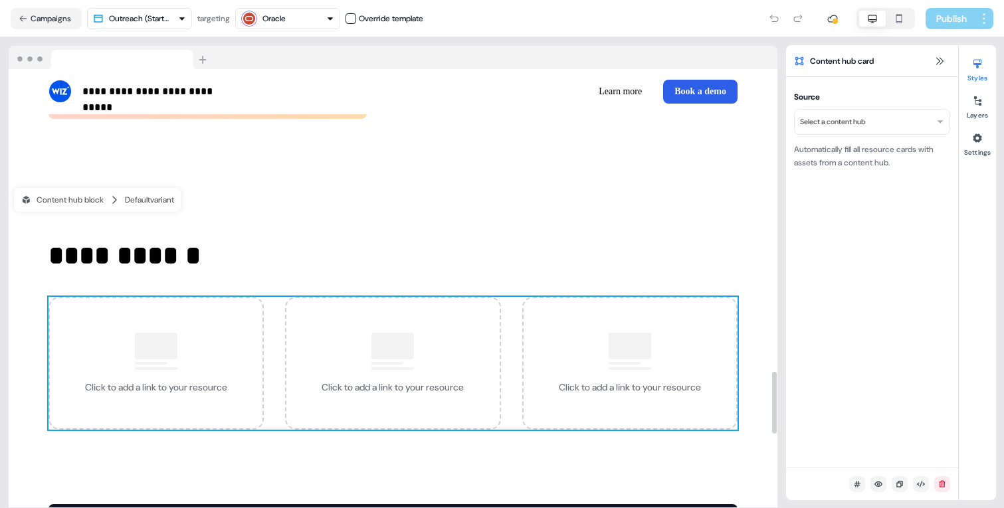
click at [855, 118] on html "**********" at bounding box center [502, 254] width 1004 height 508
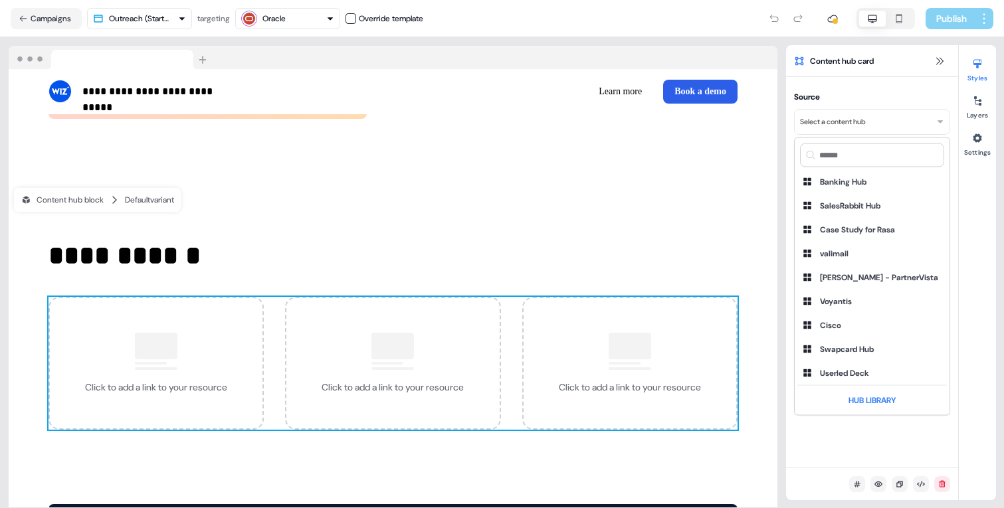
scroll to position [6533, 0]
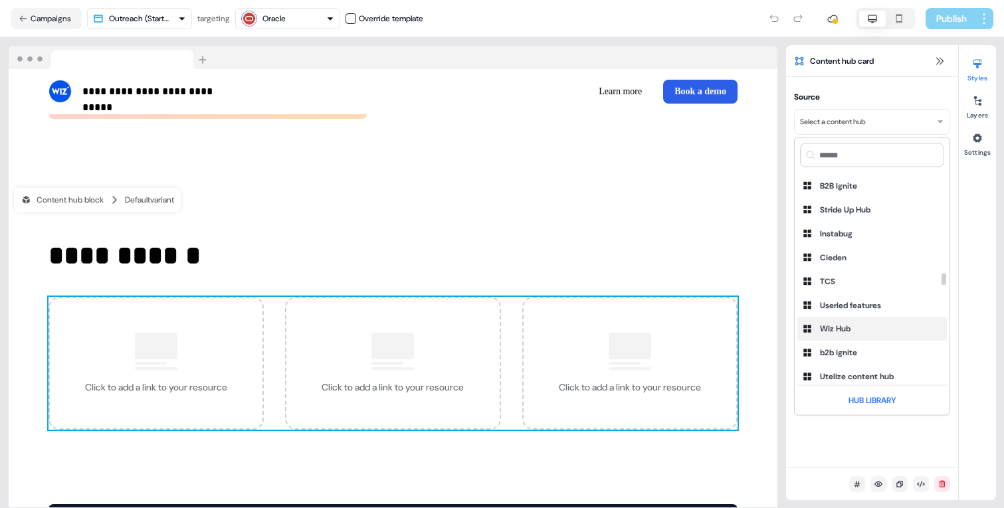
click at [854, 318] on div "Wiz Hub" at bounding box center [873, 330] width 150 height 24
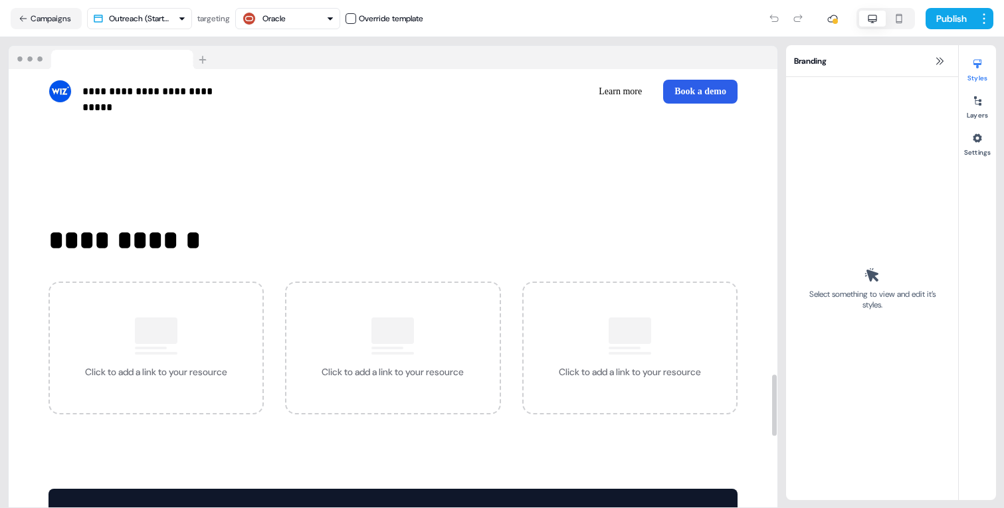
scroll to position [2204, 0]
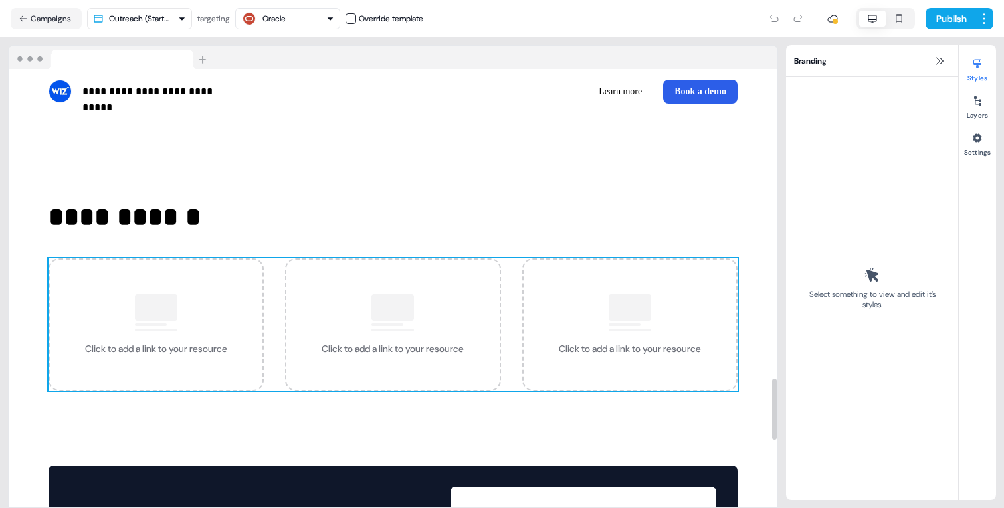
click at [644, 317] on div at bounding box center [630, 307] width 43 height 27
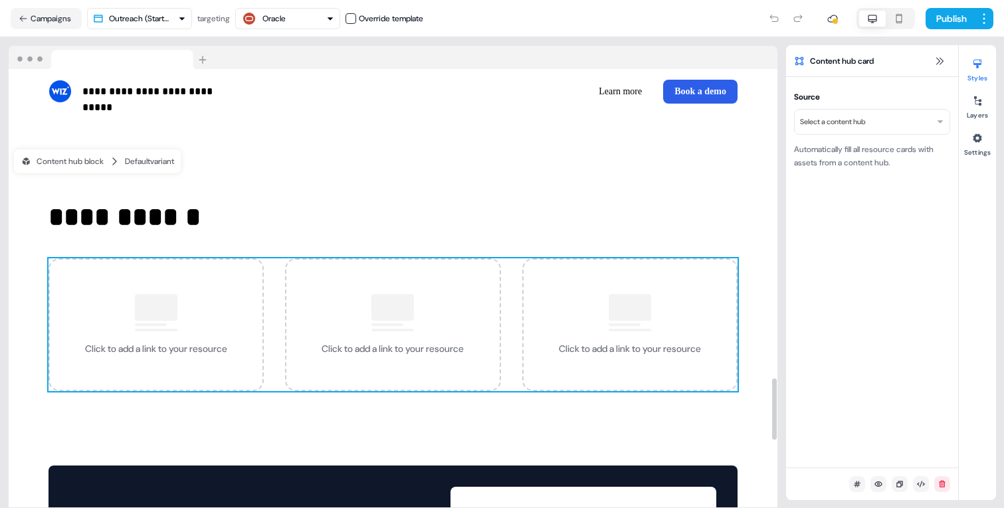
click at [902, 124] on html "**********" at bounding box center [502, 254] width 1004 height 508
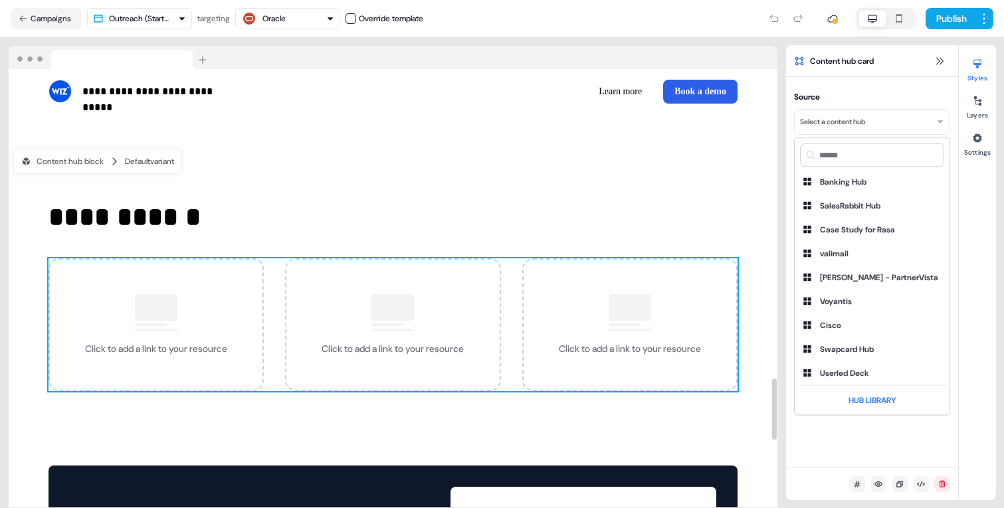
scroll to position [6533, 0]
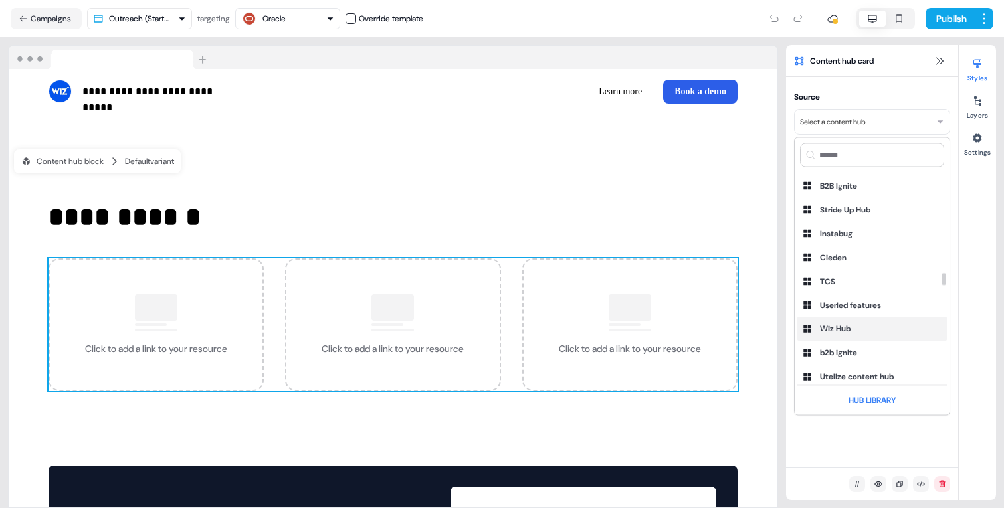
click at [853, 318] on div "Wiz Hub" at bounding box center [873, 330] width 150 height 24
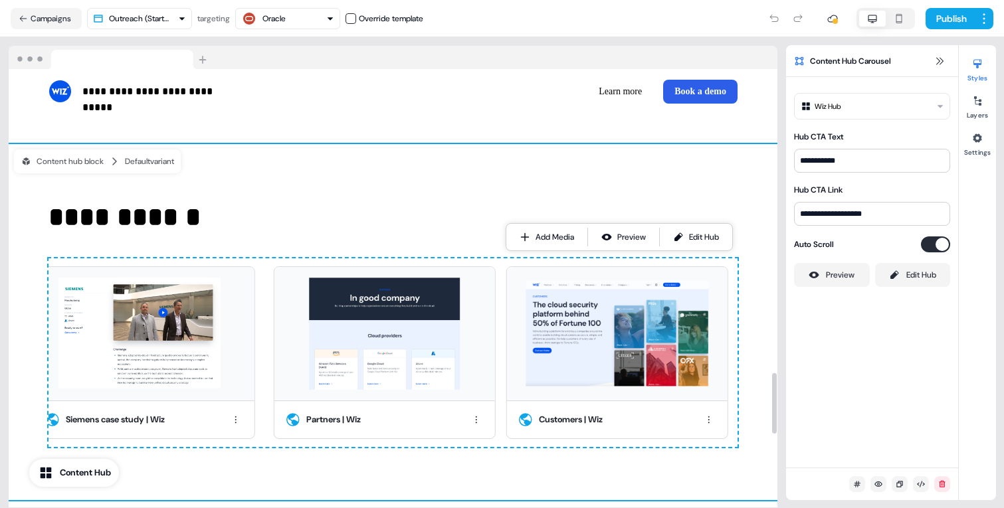
click at [623, 187] on div "**********" at bounding box center [393, 322] width 769 height 356
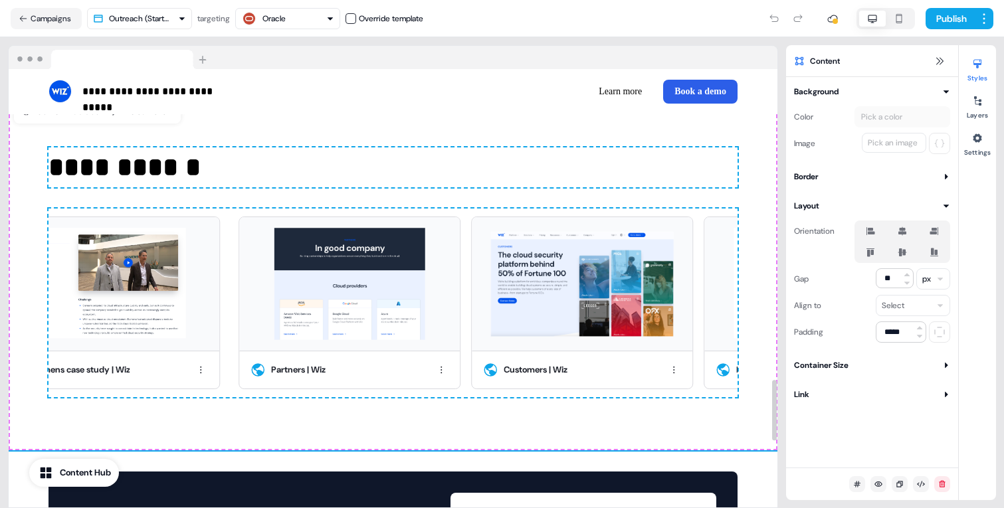
scroll to position [2253, 0]
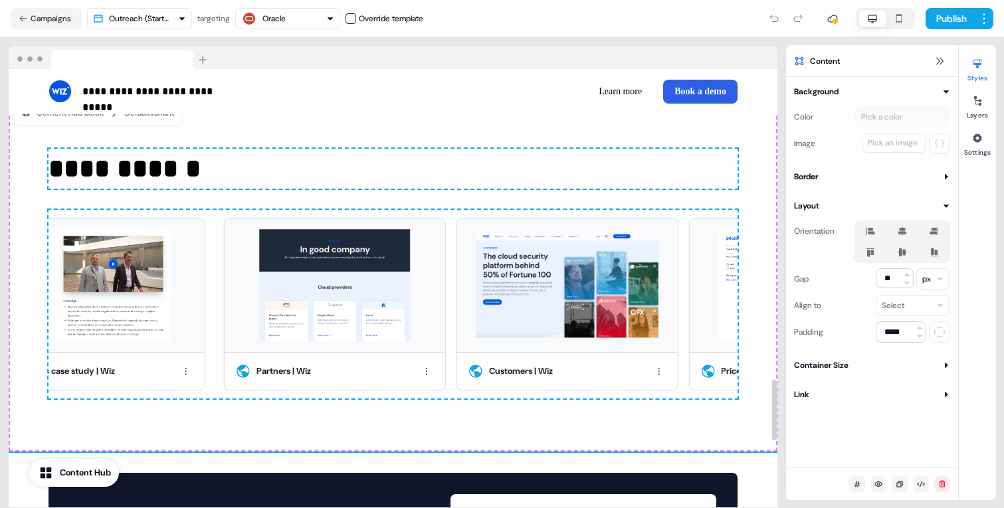
click at [622, 165] on p "**********" at bounding box center [393, 169] width 689 height 40
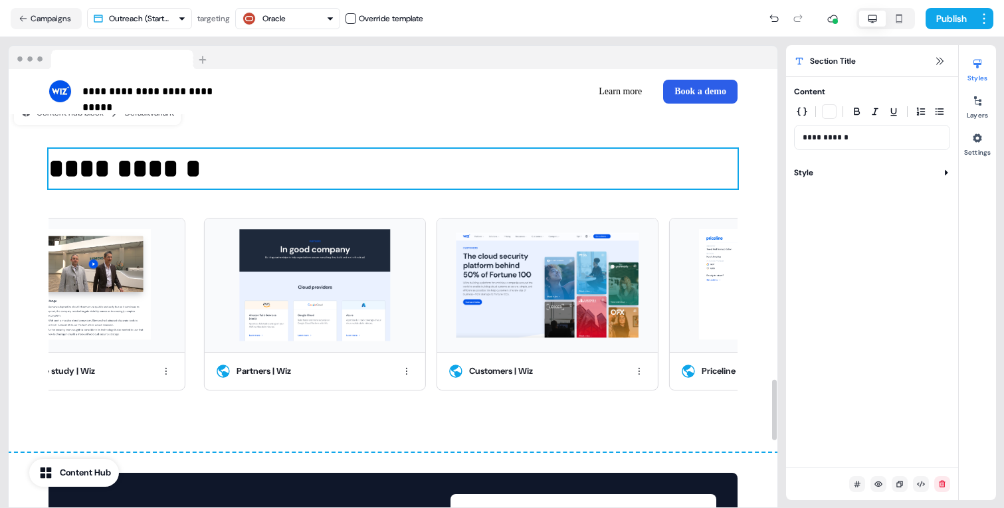
click at [622, 165] on p "**********" at bounding box center [393, 169] width 689 height 40
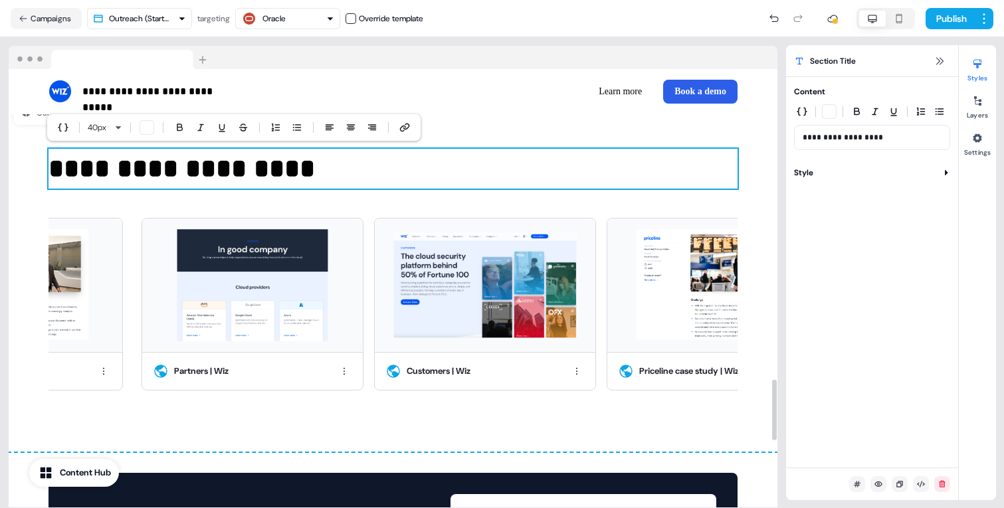
click at [464, 213] on div "Partners | Wiz Customers | Wiz Priceline case study | Wiz Fox case study | Wiz …" at bounding box center [473, 304] width 700 height 189
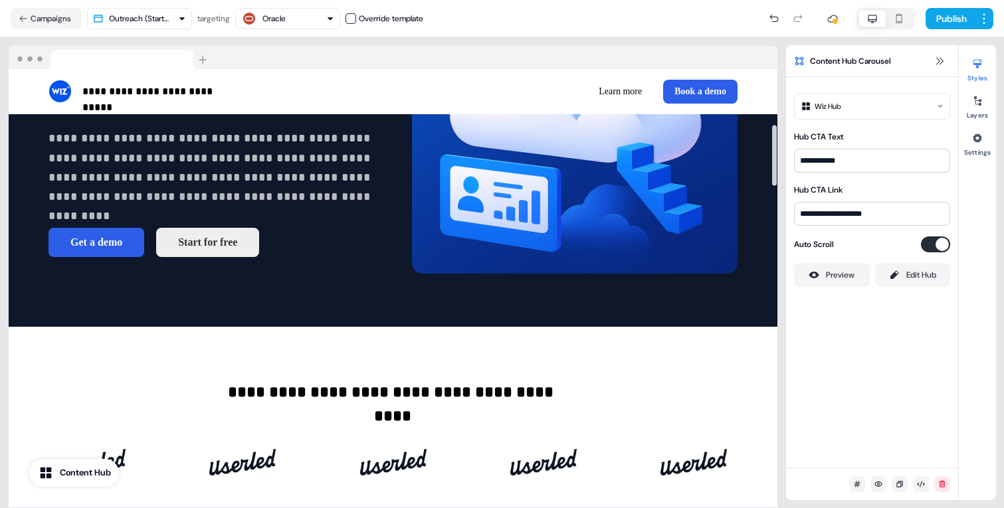
scroll to position [0, 0]
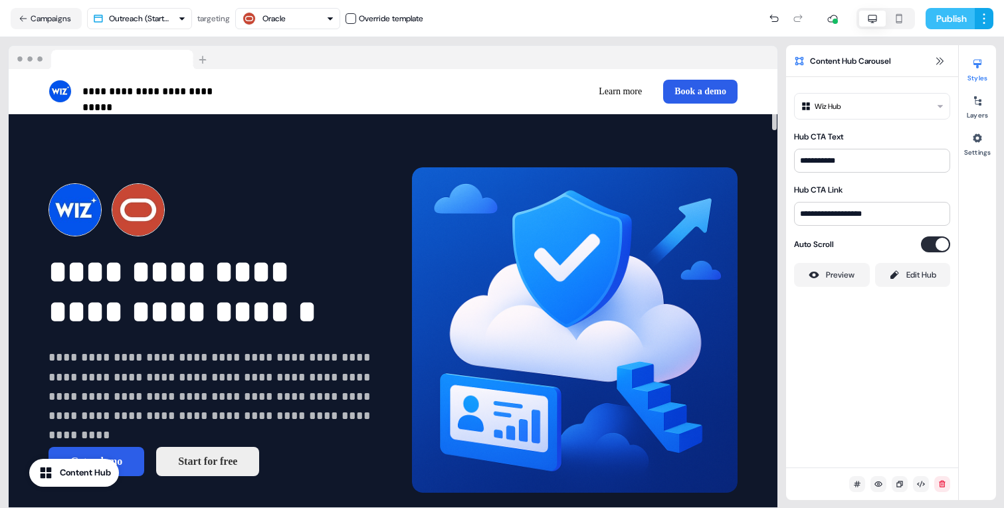
click at [936, 27] on button "Publish" at bounding box center [950, 18] width 49 height 21
